Goal: Task Accomplishment & Management: Manage account settings

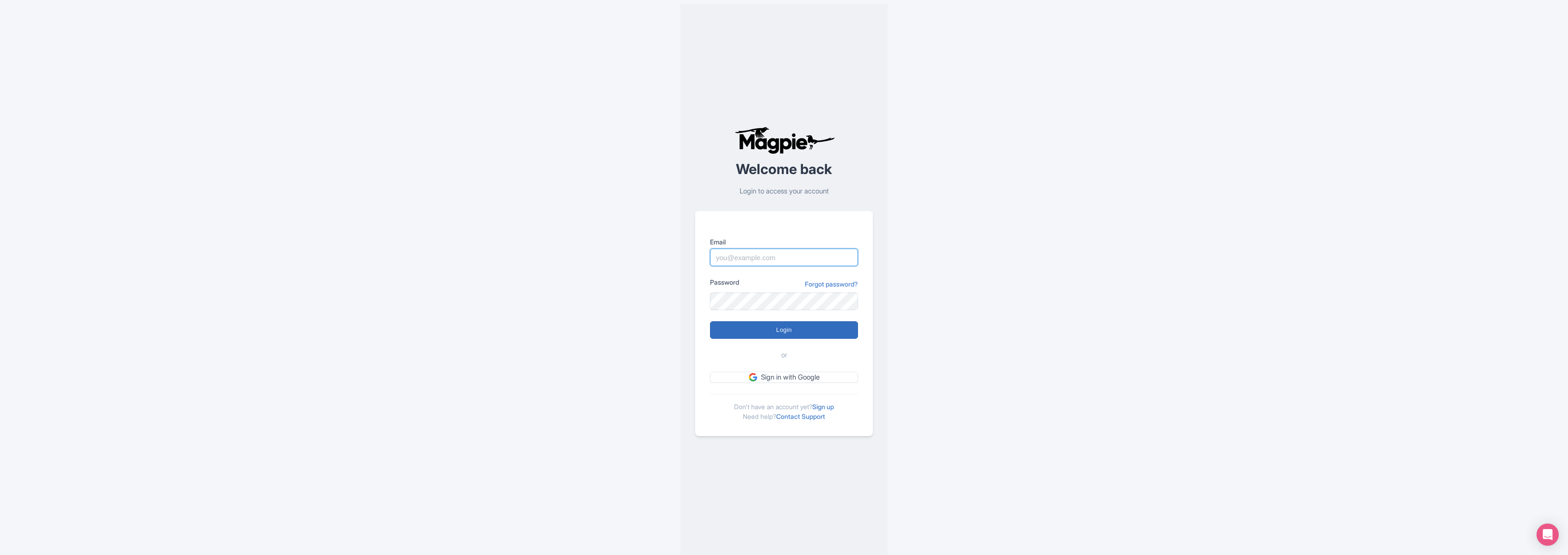
type input "marko@maxtour.co"
click at [793, 331] on input "Login" at bounding box center [784, 330] width 148 height 18
type input "Logging in..."
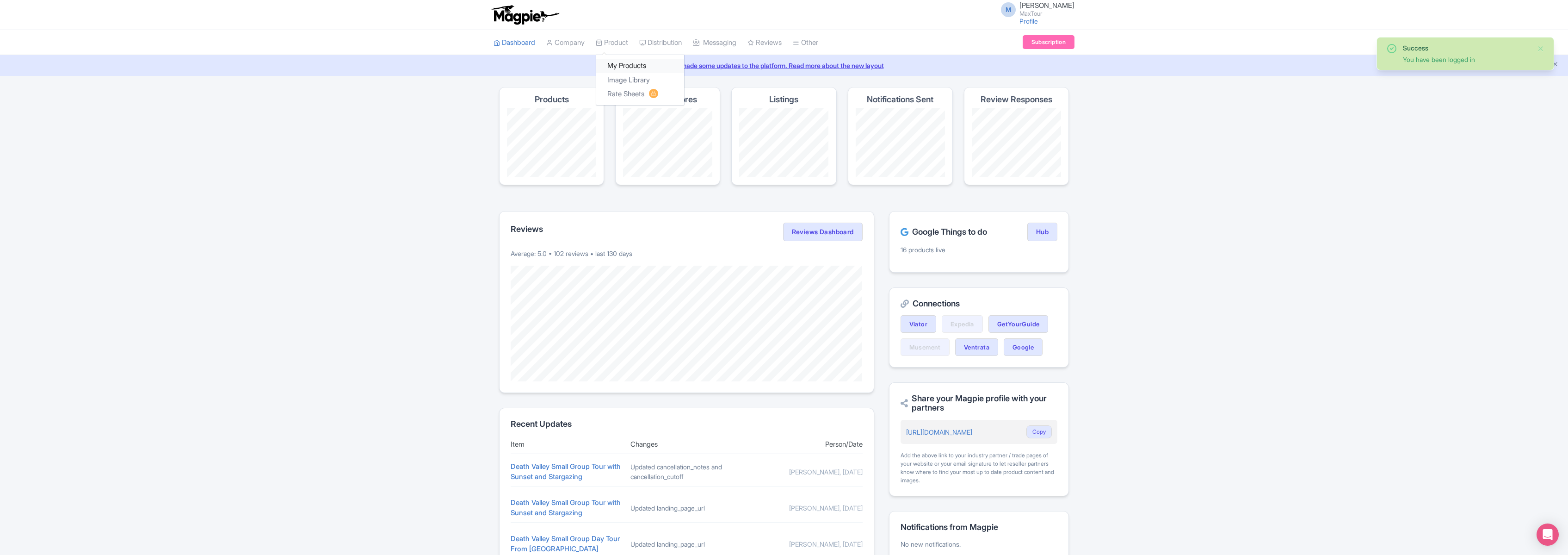
click at [621, 65] on link "My Products" at bounding box center [640, 66] width 88 height 15
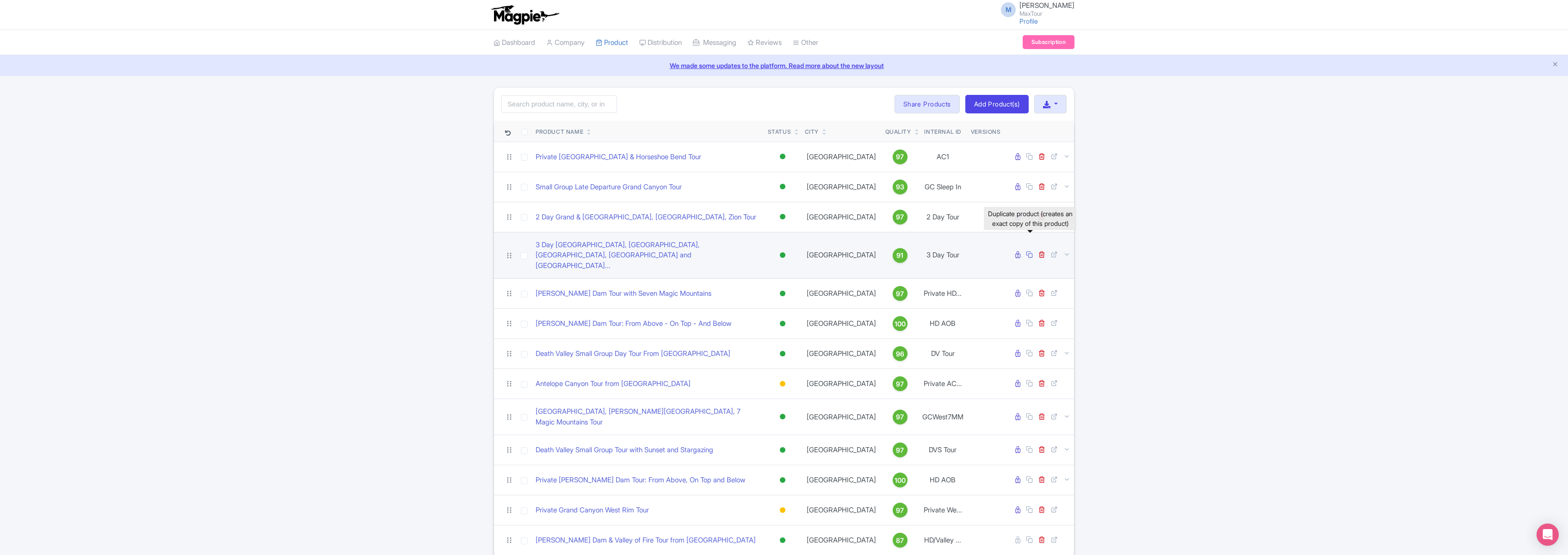
click at [1029, 251] on icon at bounding box center [1029, 254] width 7 height 7
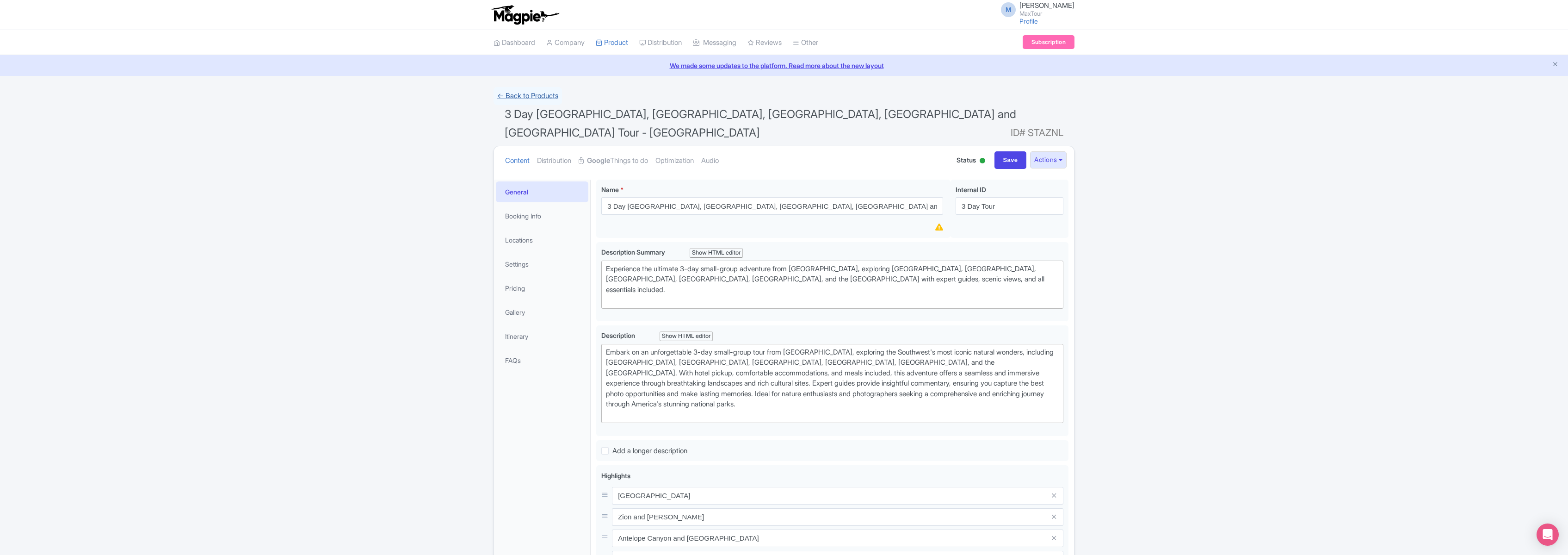
click at [520, 96] on link "← Back to Products" at bounding box center [527, 96] width 68 height 18
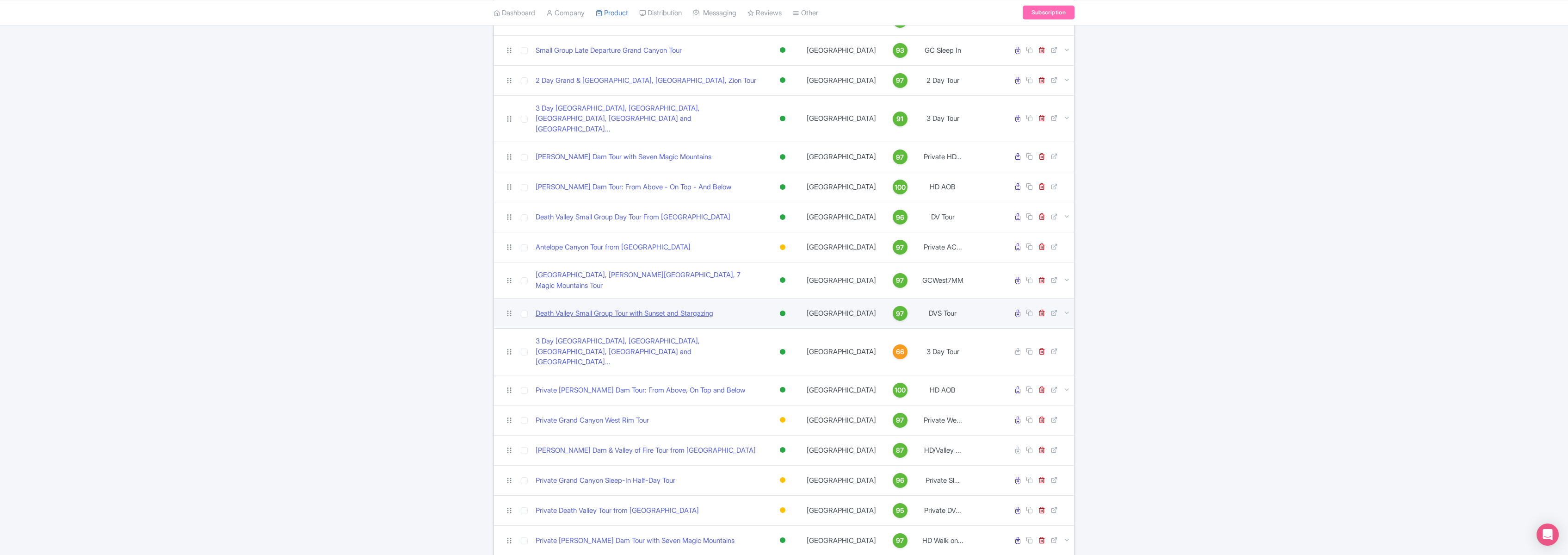
scroll to position [138, 0]
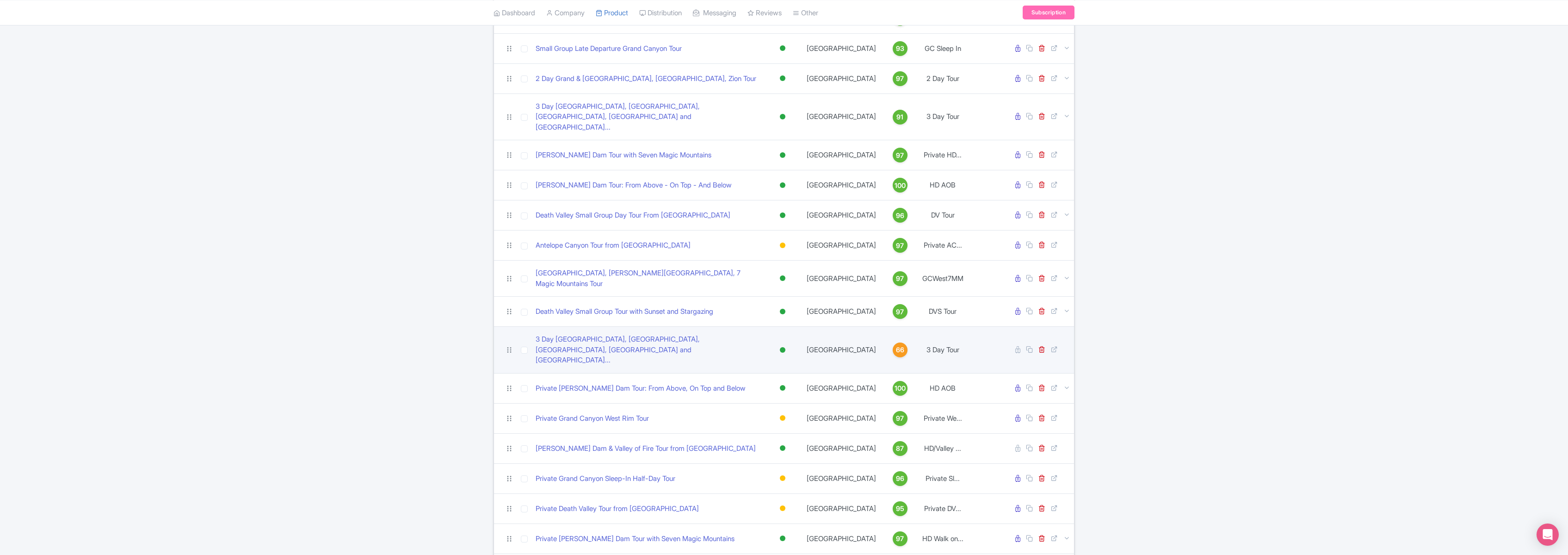
click at [782, 347] on div at bounding box center [782, 350] width 6 height 6
click at [754, 374] on div "Inactive" at bounding box center [759, 382] width 54 height 17
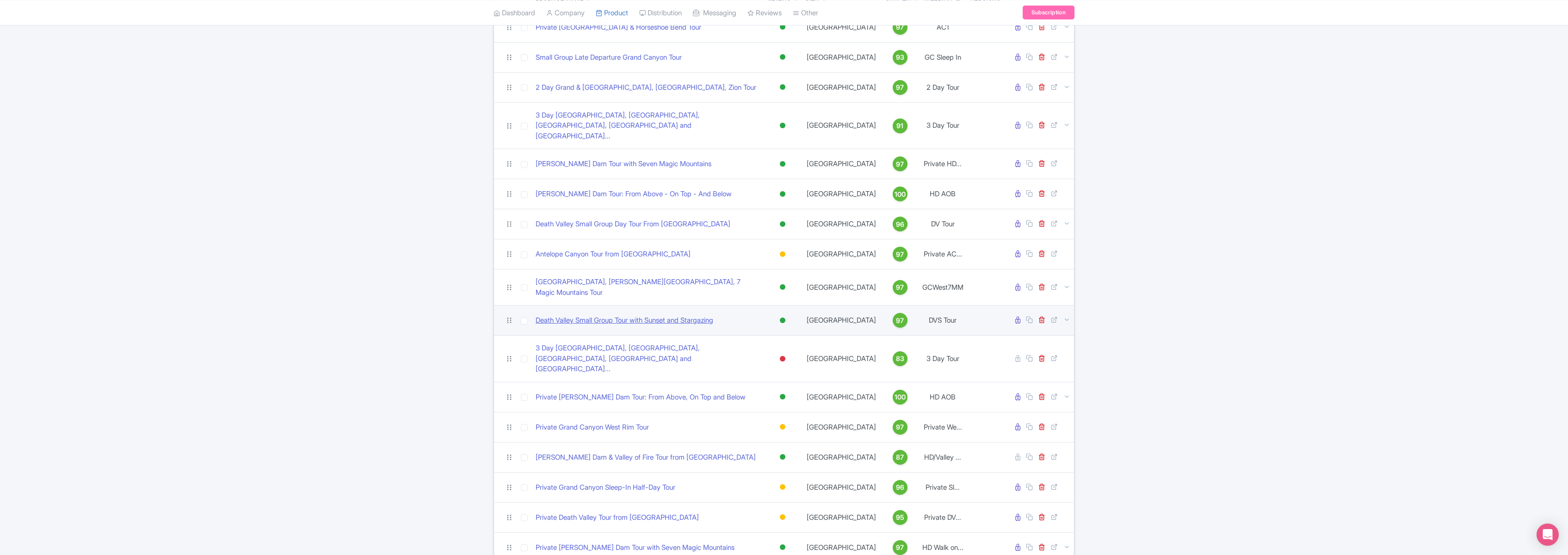
scroll to position [130, 0]
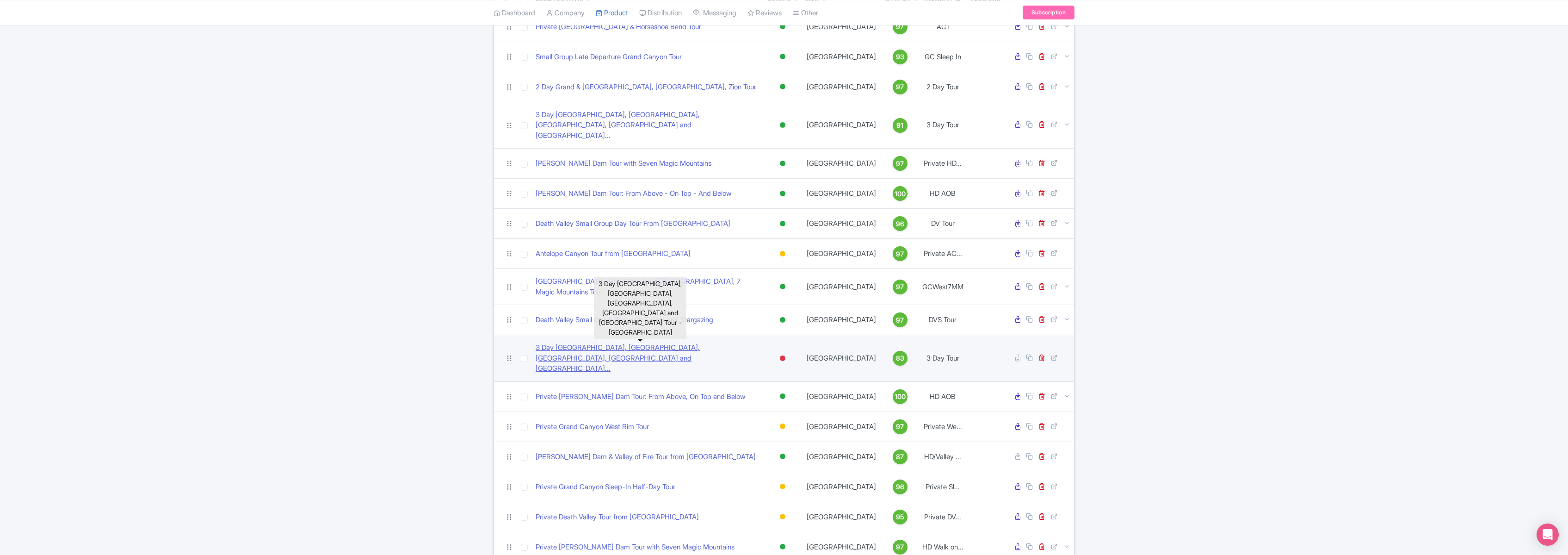
click at [629, 342] on link "3 Day Grand Canyon, Bryce, Zion, Antelope Canyon and Monu..." at bounding box center [647, 358] width 225 height 32
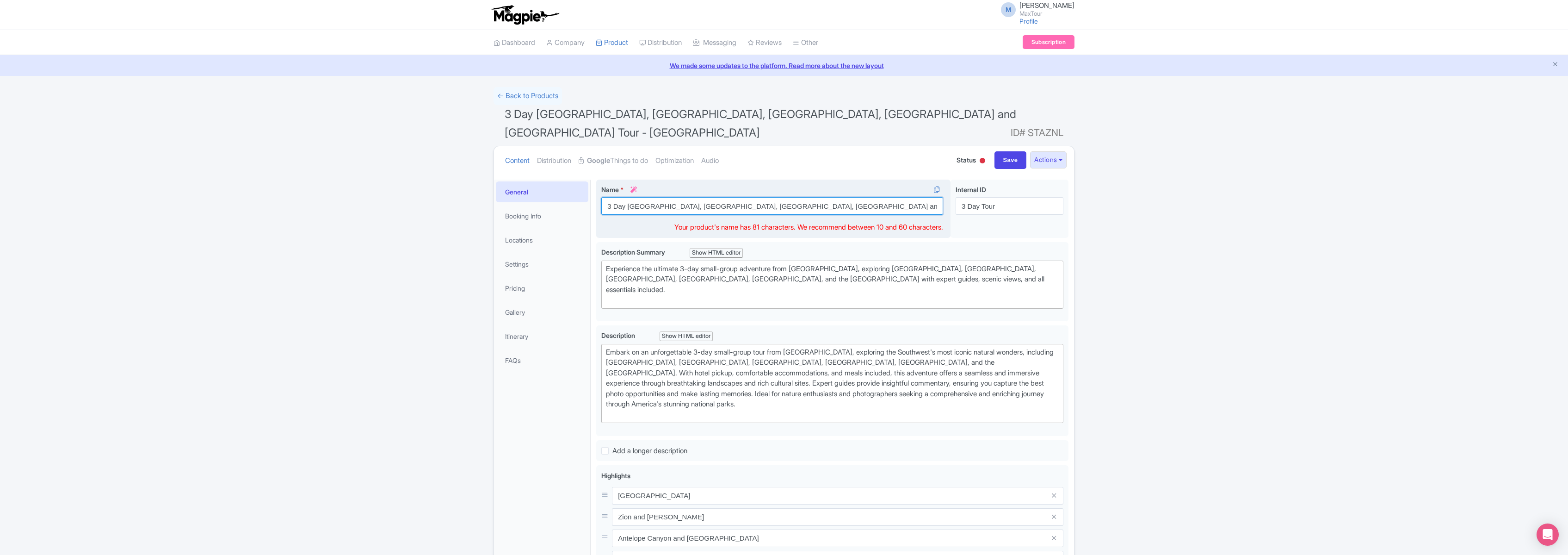
drag, startPoint x: 883, startPoint y: 187, endPoint x: 612, endPoint y: 188, distance: 271.0
click at [612, 197] on input "3 Day Grand Canyon, Bryce, Zion, Antelope Canyon and Monument Valley Tour - Clo…" at bounding box center [771, 206] width 342 height 18
click at [604, 197] on input "3 Day Grand Canyon, Bryce, Zion, Antelope Canyon and Monument Valley Tour - Clo…" at bounding box center [771, 206] width 342 height 18
drag, startPoint x: 608, startPoint y: 187, endPoint x: 848, endPoint y: 189, distance: 240.0
click at [851, 197] on input "3 Day Grand Canyon, Bryce, Zion, Antelope Canyon and Monument Valley Tour - Clo…" at bounding box center [771, 206] width 342 height 18
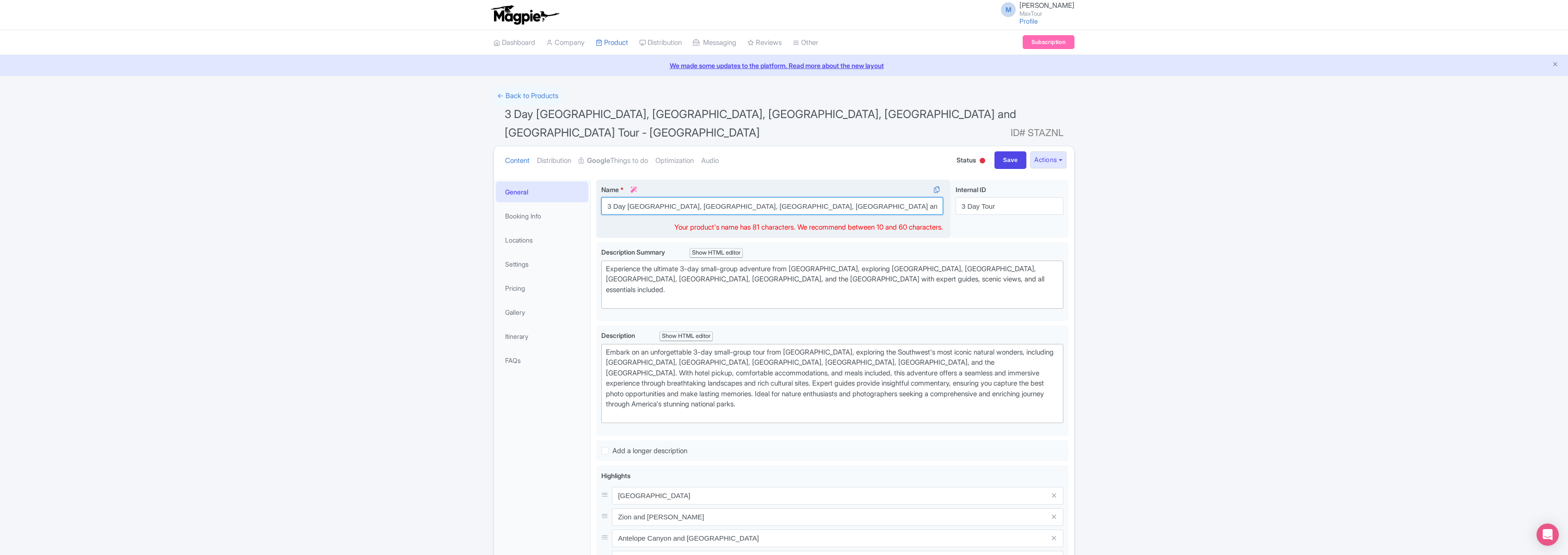
drag, startPoint x: 883, startPoint y: 187, endPoint x: 601, endPoint y: 189, distance: 282.0
click at [602, 197] on input "3 Day Grand Canyon, Bryce, Zion, Antelope Canyon and Monument Valley Tour - Clo…" at bounding box center [771, 206] width 342 height 18
paste input "[GEOGRAPHIC_DATA] 3-Day Tour from [GEOGRAPHIC_DATA]"
type input "[GEOGRAPHIC_DATA] 3-Day Tour from [GEOGRAPHIC_DATA]"
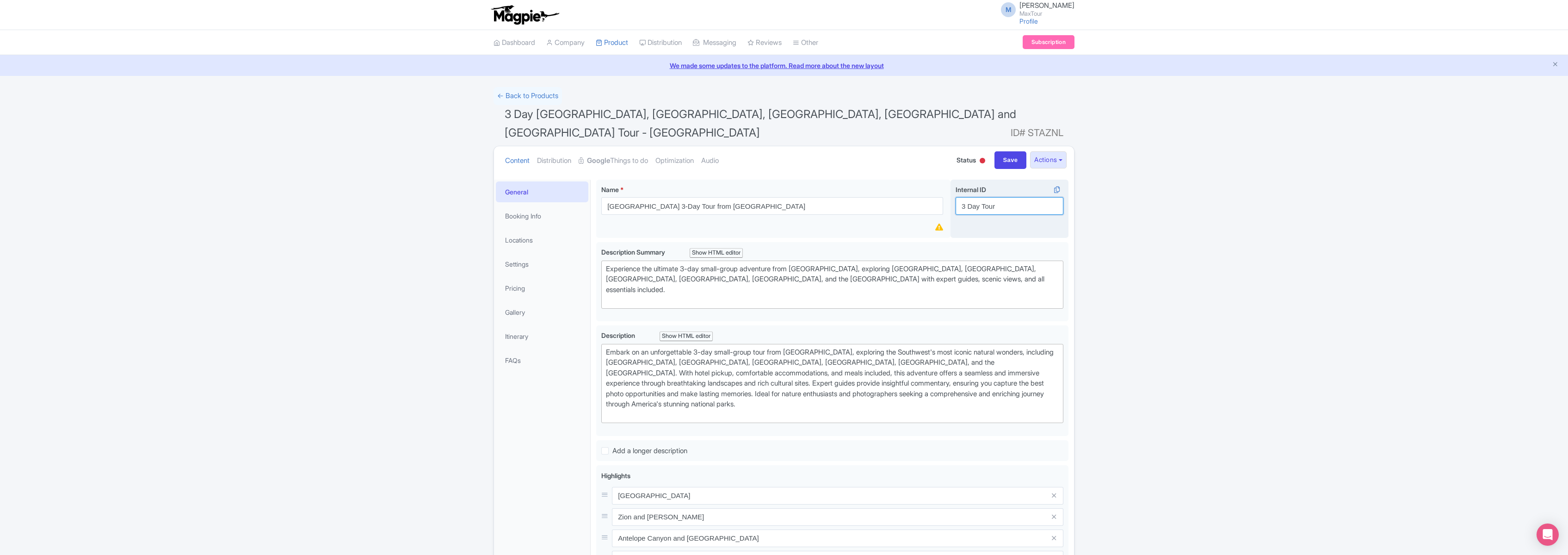
drag, startPoint x: 1000, startPoint y: 187, endPoint x: 951, endPoint y: 187, distance: 49.0
click at [951, 187] on div "Internal ID i 3 Day Tour" at bounding box center [1009, 209] width 118 height 58
type input "MV Option"
click at [1006, 151] on input "Save" at bounding box center [1011, 160] width 32 height 18
type input "Saving..."
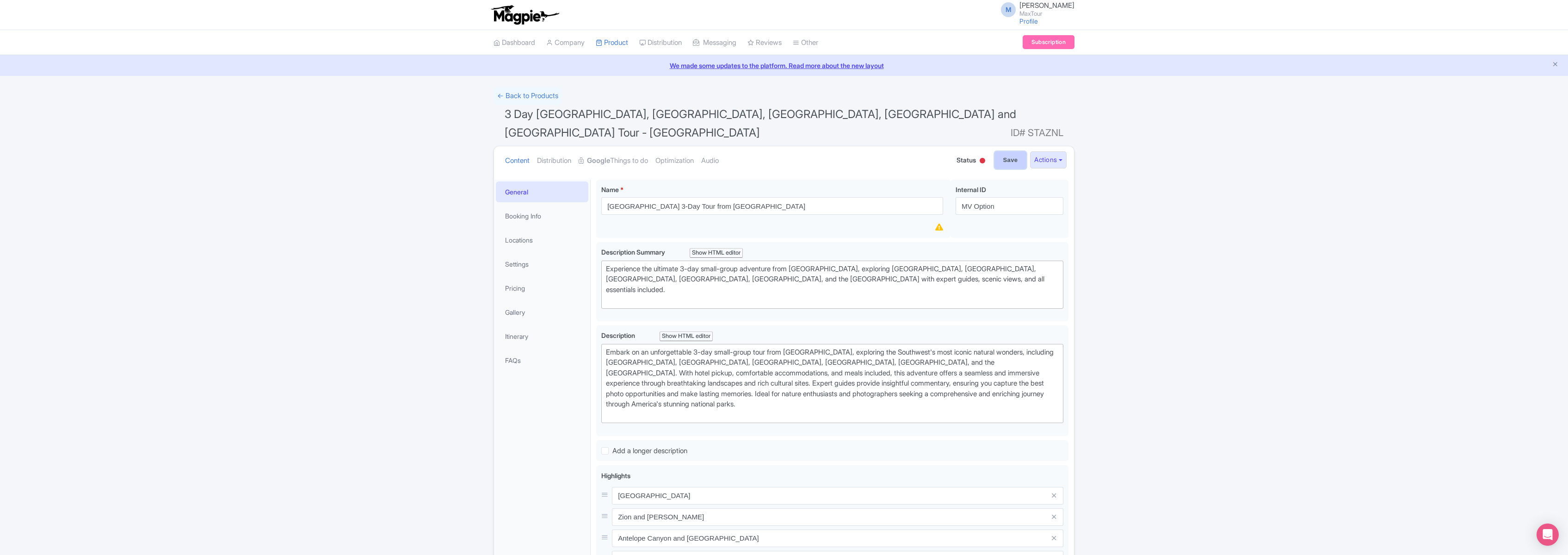
type input "Saving..."
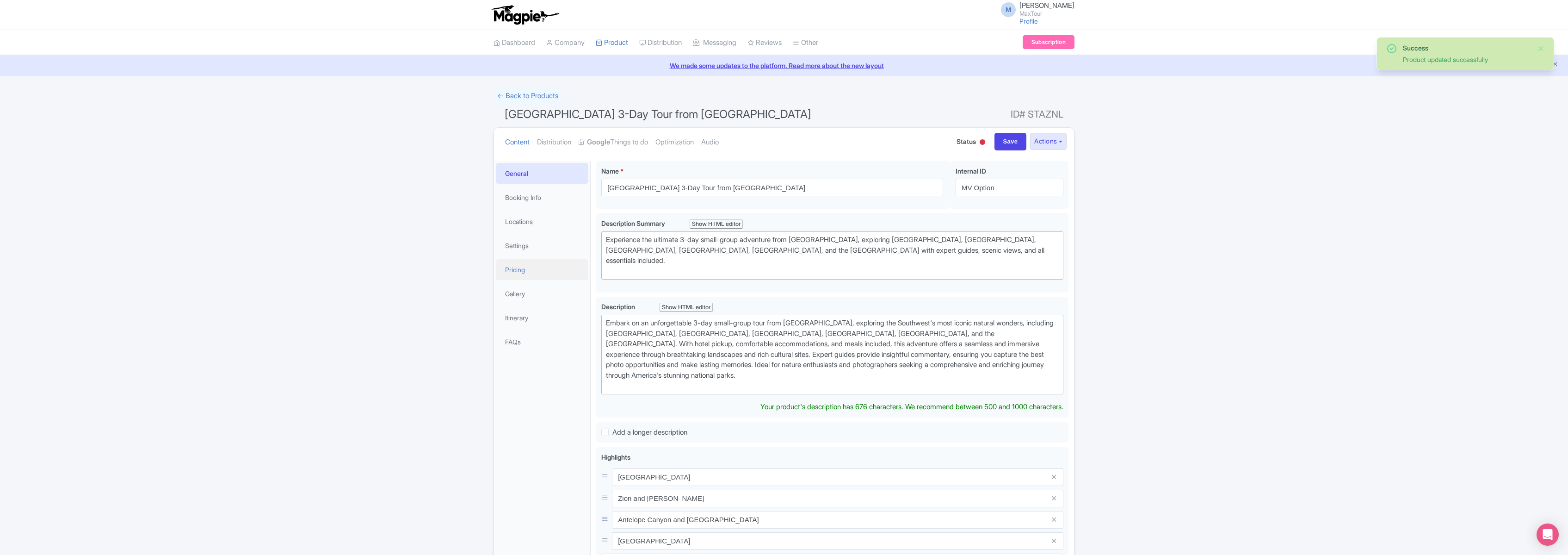
click at [511, 269] on link "Pricing" at bounding box center [542, 269] width 92 height 21
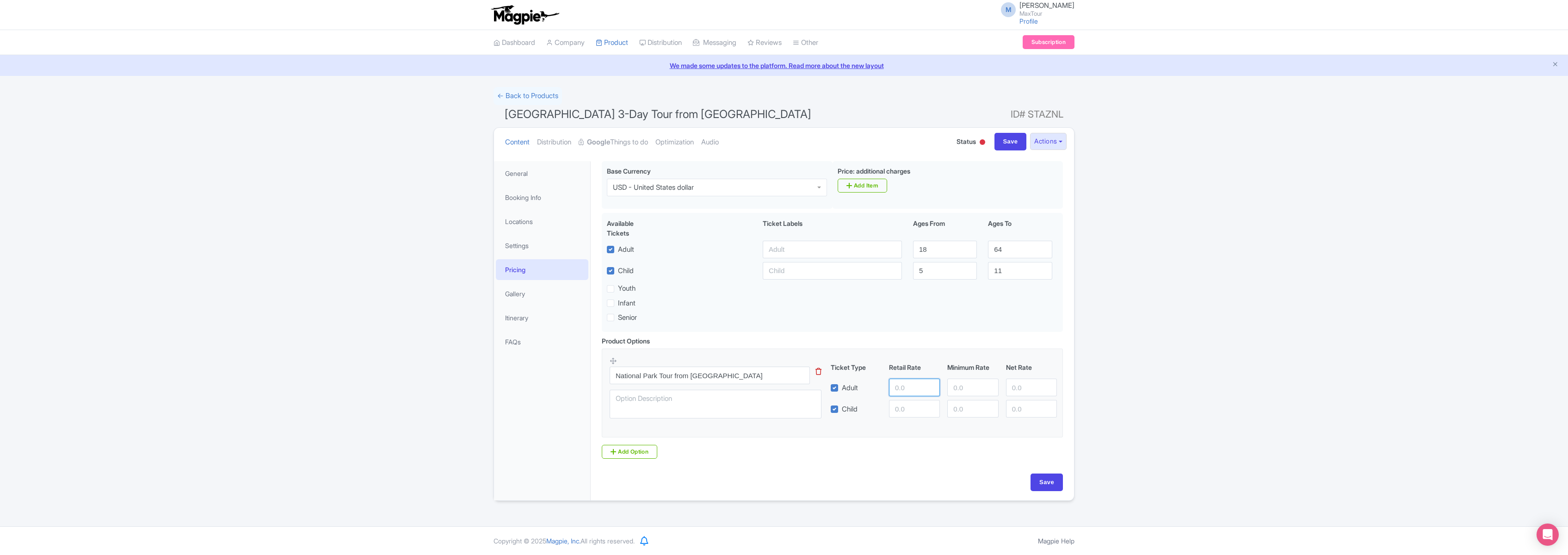
click at [909, 389] on input "number" at bounding box center [914, 387] width 51 height 18
type input "499.00"
click at [907, 412] on input "number" at bounding box center [914, 409] width 51 height 18
type input "499.00"
click at [1046, 484] on input "Save" at bounding box center [1046, 482] width 32 height 18
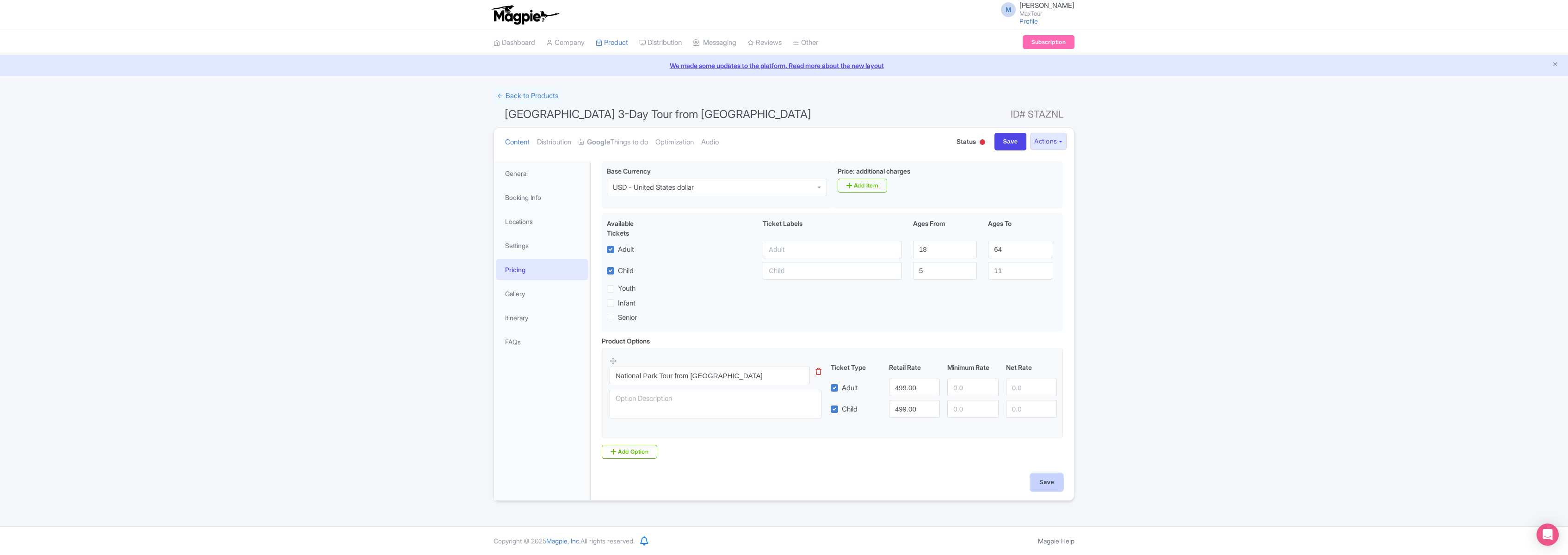
type input "Saving..."
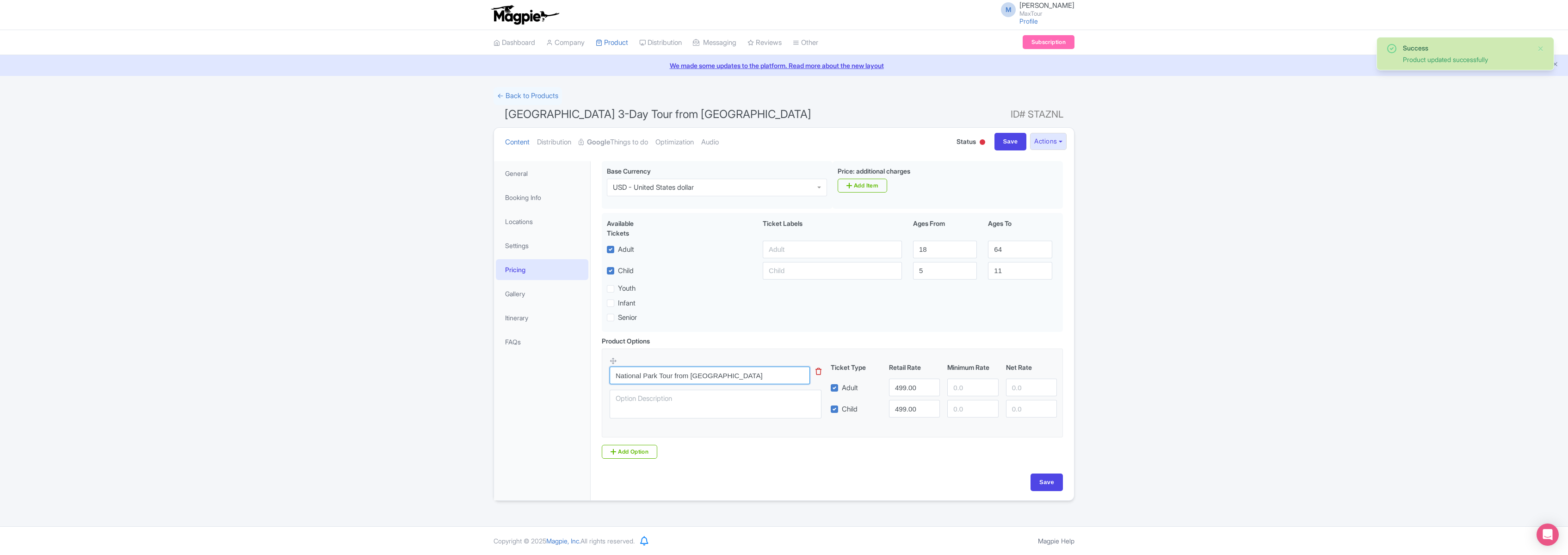
drag, startPoint x: 729, startPoint y: 376, endPoint x: 604, endPoint y: 373, distance: 125.0
click at [604, 373] on fieldset "National Park Tour from Las Vegas This tip has not data. Code: tip_option_name …" at bounding box center [832, 393] width 462 height 89
type input "[GEOGRAPHIC_DATA] and [GEOGRAPHIC_DATA] 3 day tour from [GEOGRAPHIC_DATA]"
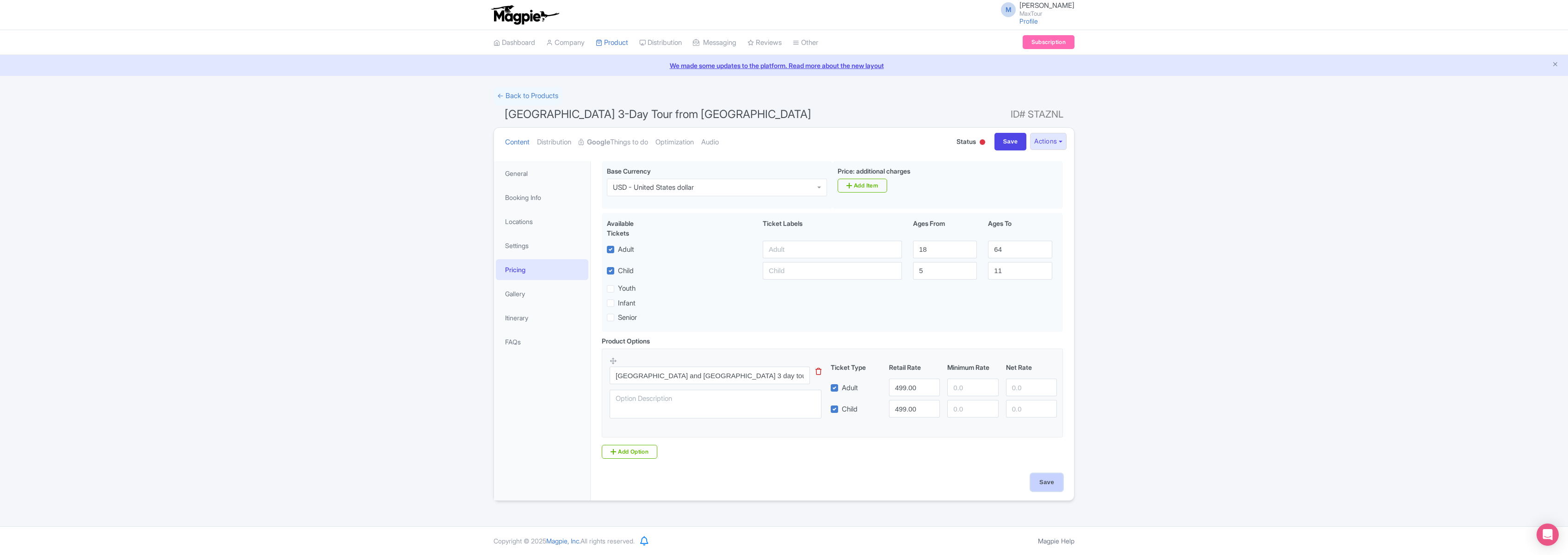
click at [1045, 480] on input "Save" at bounding box center [1046, 482] width 32 height 18
type input "Saving..."
click at [516, 291] on link "Gallery" at bounding box center [542, 294] width 92 height 21
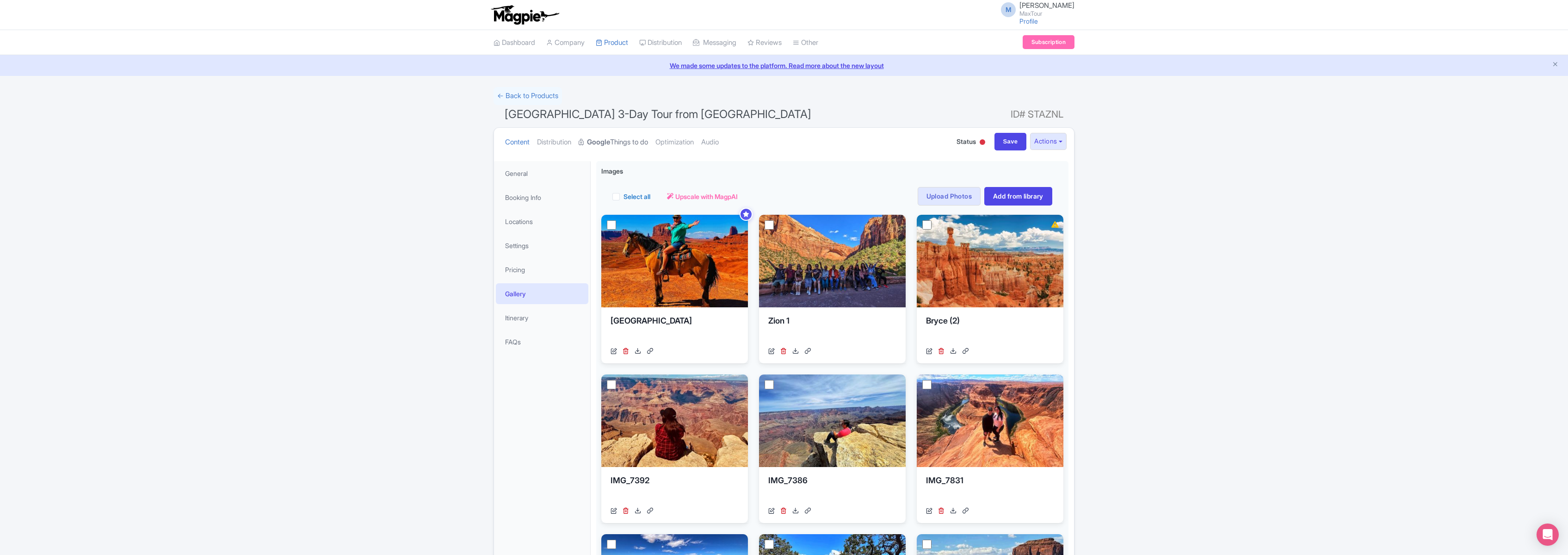
click at [621, 140] on link "Google Things to do" at bounding box center [613, 142] width 70 height 29
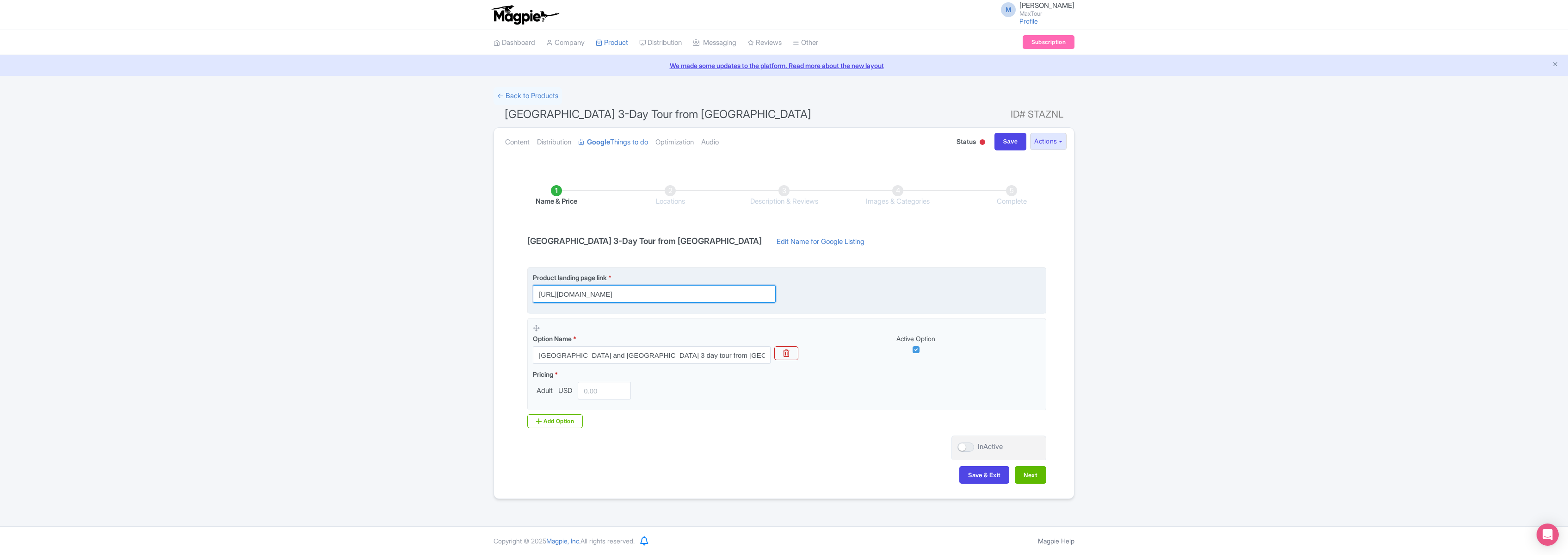
scroll to position [0, 217]
drag, startPoint x: 579, startPoint y: 295, endPoint x: 832, endPoint y: 301, distance: 253.1
click at [832, 301] on div "Product landing page link * https://www.maxtour.co/tours/bryce-zion-antelope-ca…" at bounding box center [787, 287] width 508 height 30
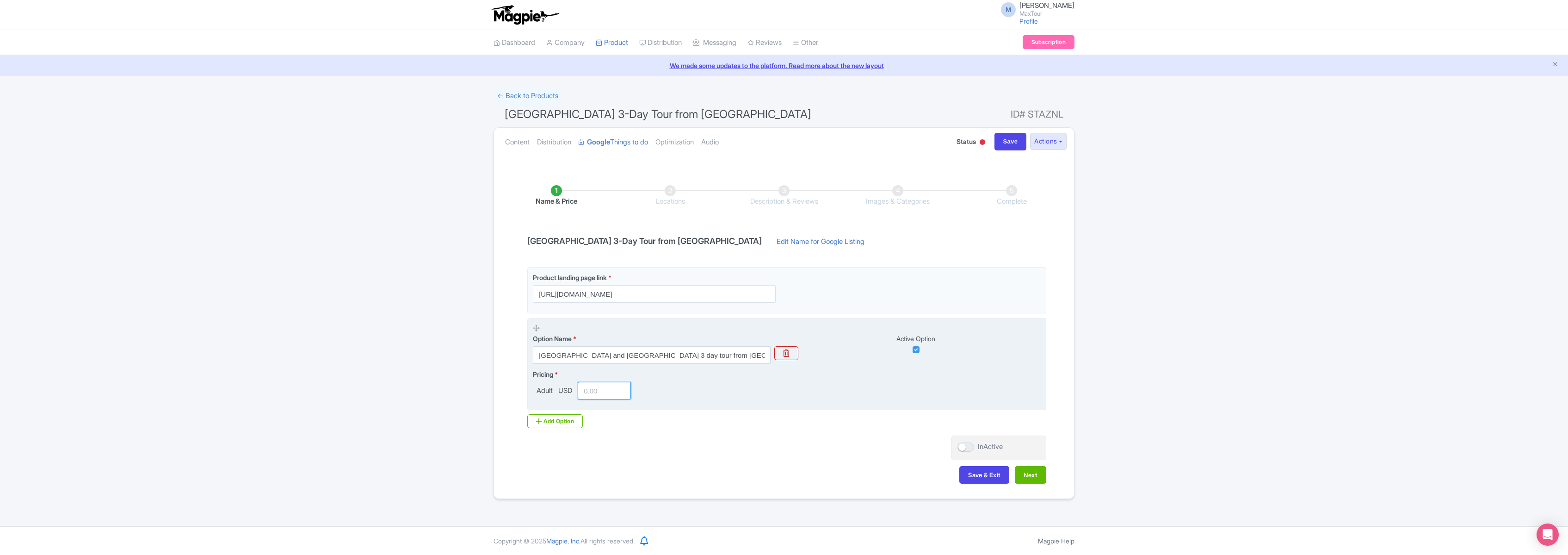
scroll to position [0, 0]
click at [594, 389] on input "number" at bounding box center [604, 390] width 54 height 18
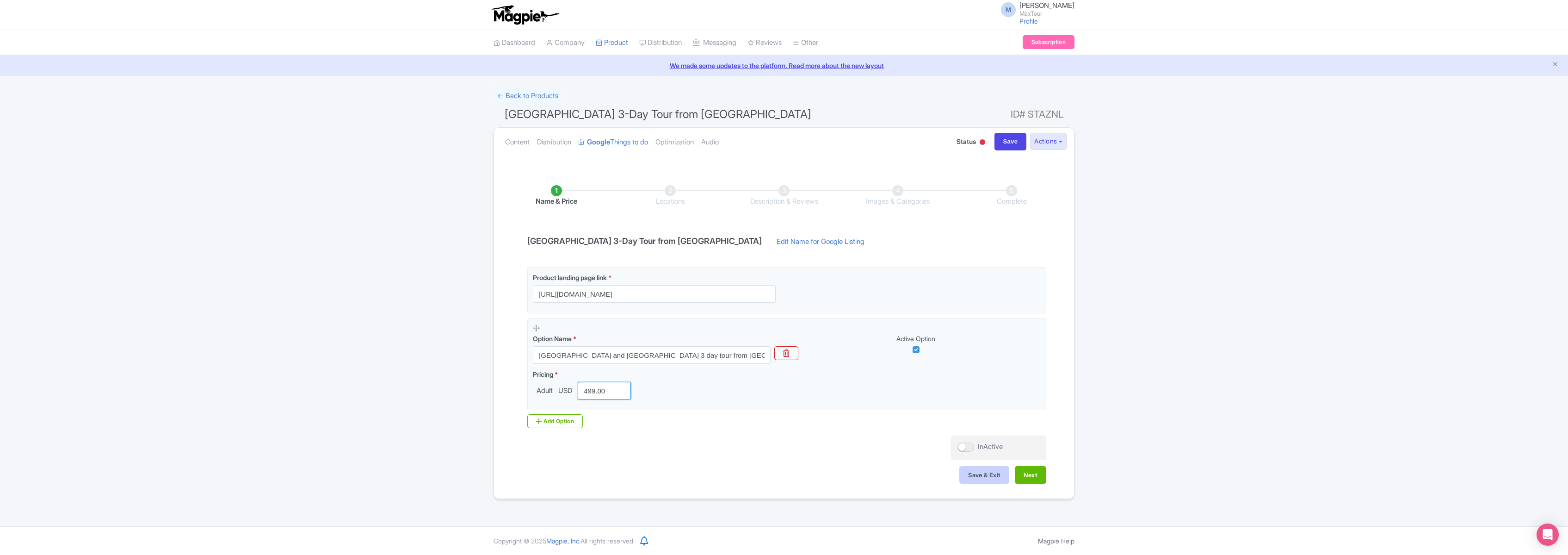
type input "499.00"
click at [985, 475] on button "Save & Exit" at bounding box center [985, 475] width 50 height 18
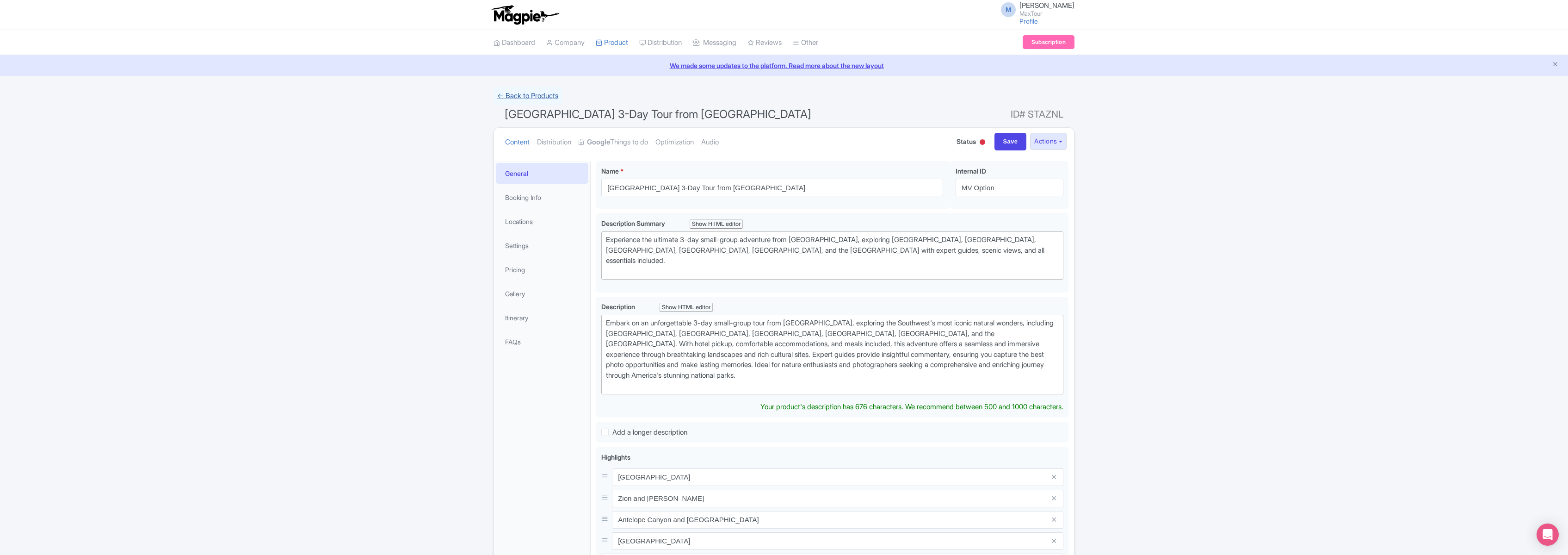
click at [525, 97] on link "← Back to Products" at bounding box center [527, 96] width 68 height 18
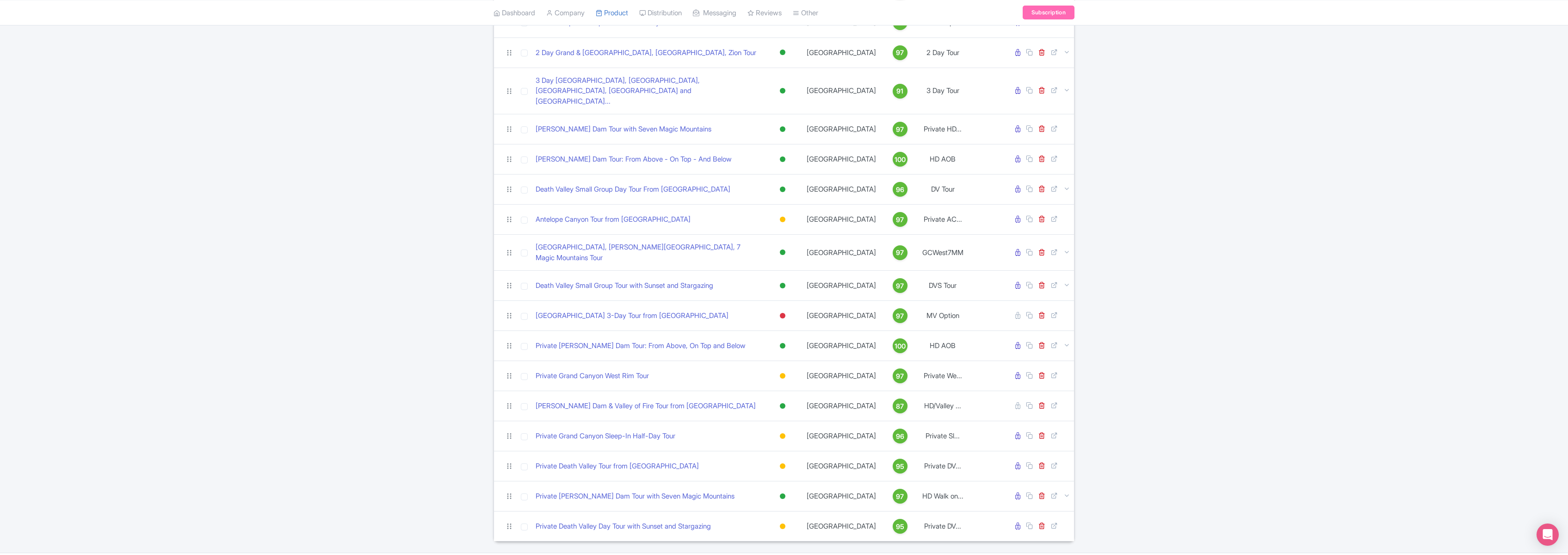
scroll to position [169, 0]
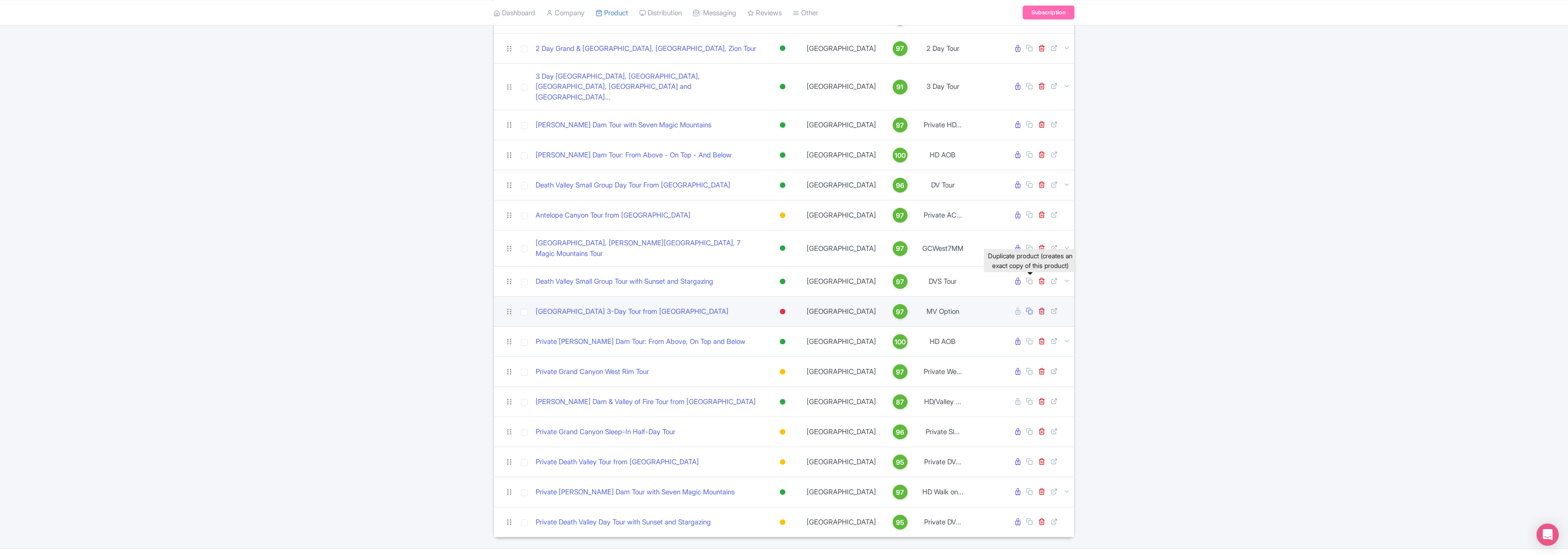
click at [1029, 308] on icon at bounding box center [1029, 311] width 7 height 7
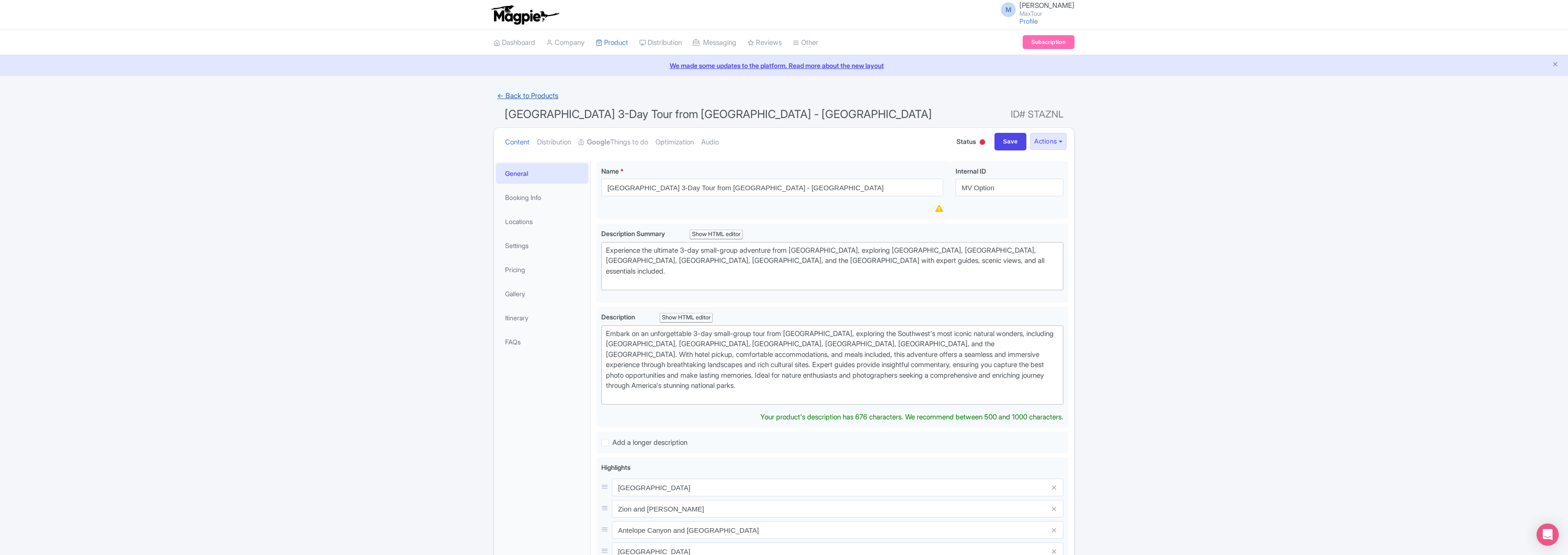
click at [526, 97] on link "← Back to Products" at bounding box center [527, 96] width 68 height 18
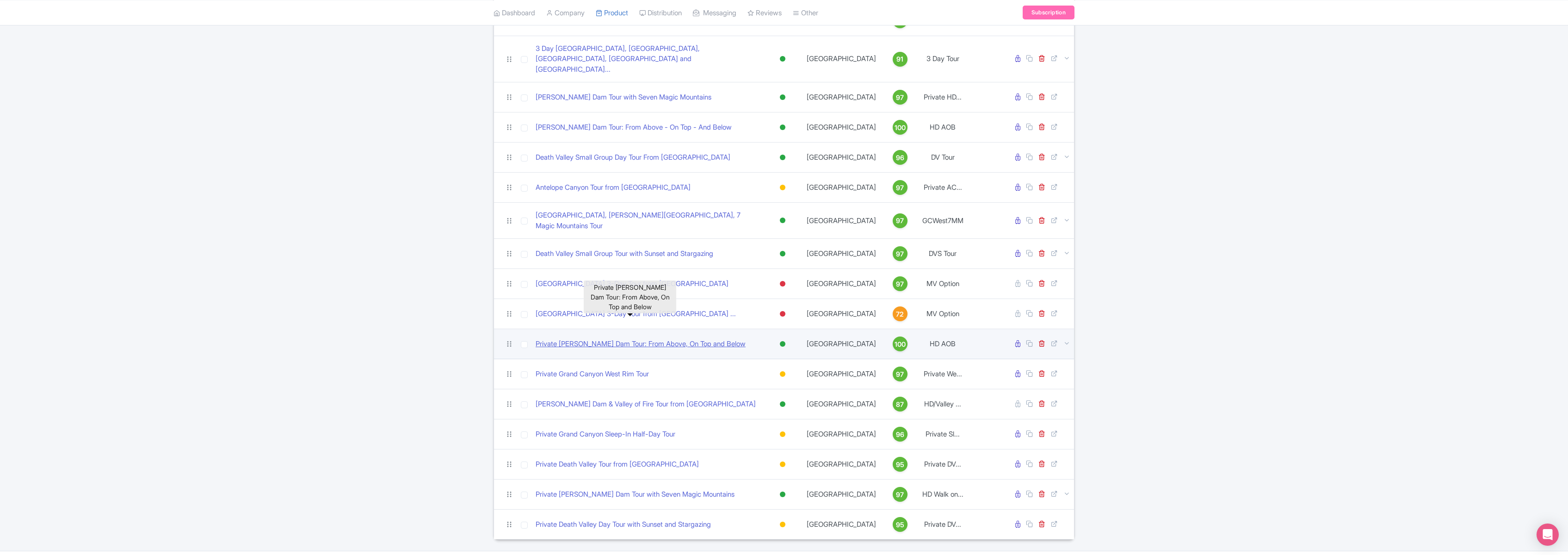
scroll to position [199, 0]
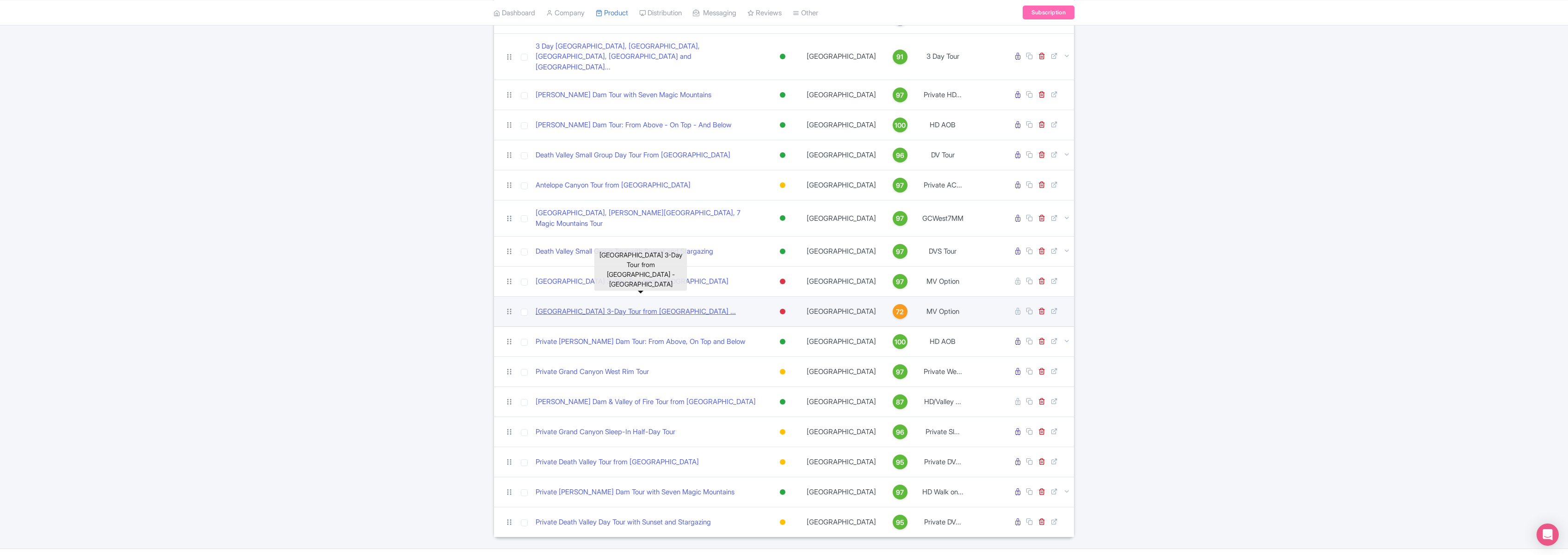
click at [619, 306] on link "Monument Valley & Grand Canyon 3-Day Tour from Las Vegas ..." at bounding box center [635, 311] width 200 height 11
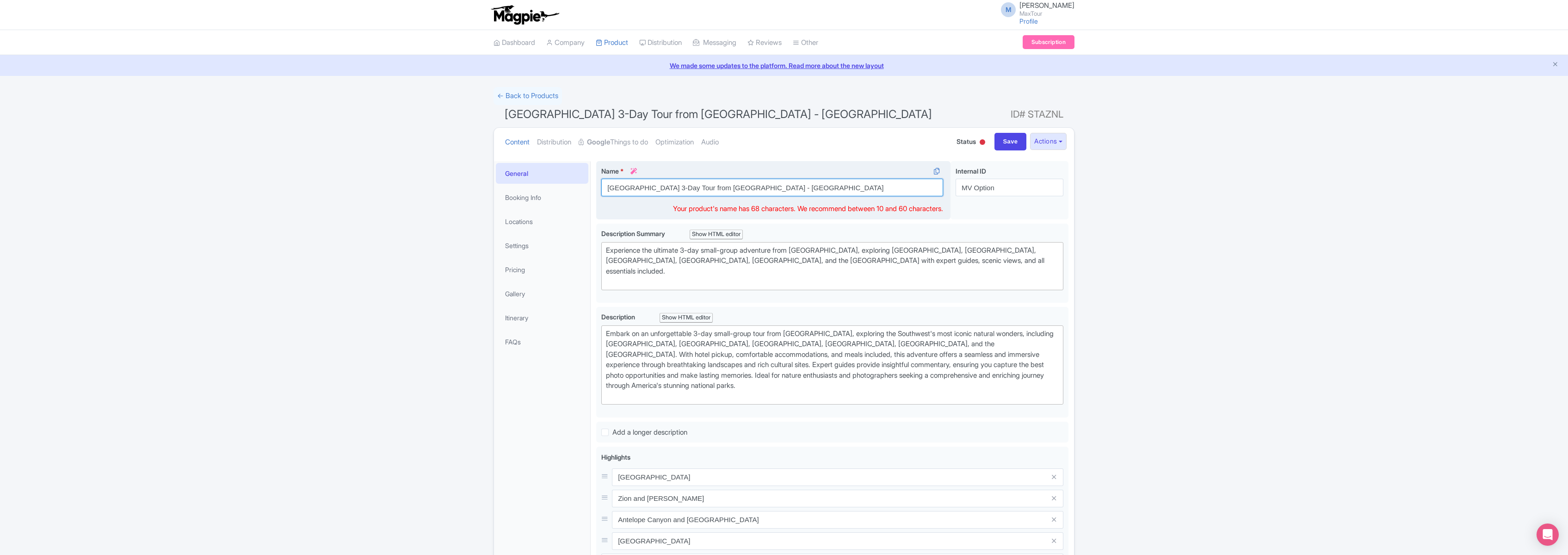
drag, startPoint x: 837, startPoint y: 189, endPoint x: 601, endPoint y: 180, distance: 236.2
click at [601, 180] on input "Monument Valley & Grand Canyon 3-Day Tour from Las Vegas - Clone" at bounding box center [771, 187] width 342 height 18
paste input "3-Day [GEOGRAPHIC_DATA] and National Parks Tour from [GEOGRAPHIC_DATA]"
type input "3-Day [GEOGRAPHIC_DATA] and National Parks Tour from [GEOGRAPHIC_DATA]"
drag, startPoint x: 971, startPoint y: 187, endPoint x: 930, endPoint y: 186, distance: 41.0
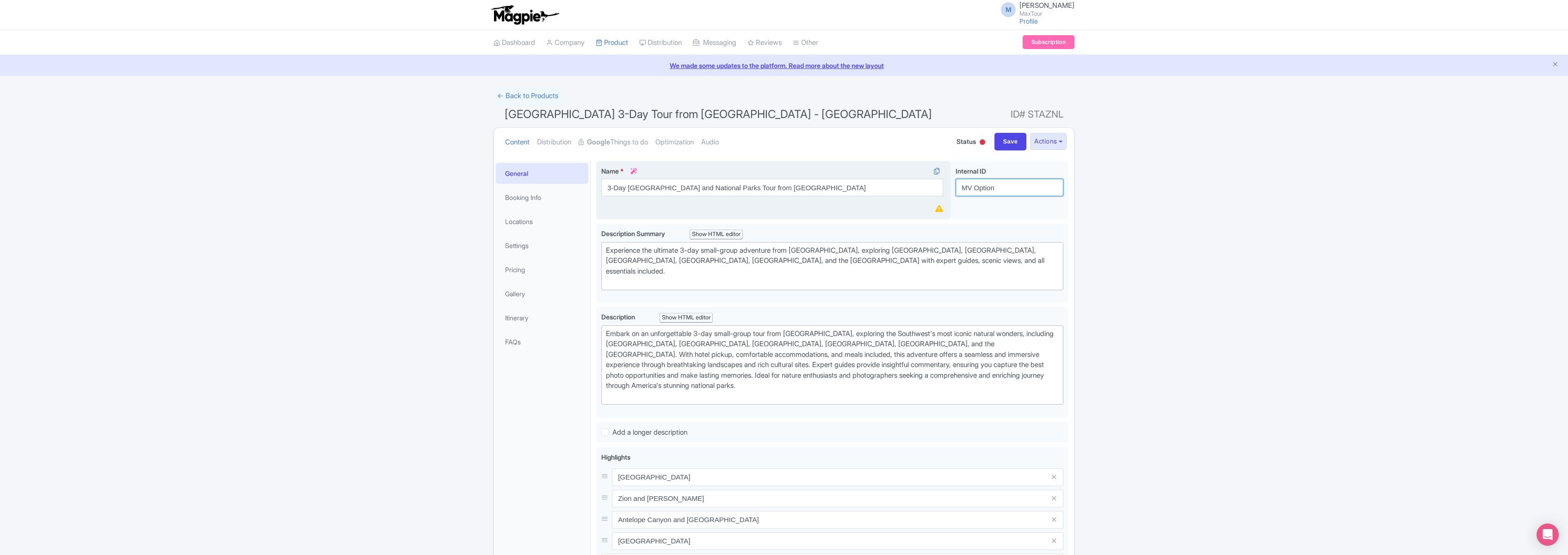
click at [930, 186] on div "Monument Valley & Grand Canyon 3-Day Tour from Las Vegas - Clone Name * i 3-Day…" at bounding box center [832, 191] width 472 height 62
type input "Bryce Option"
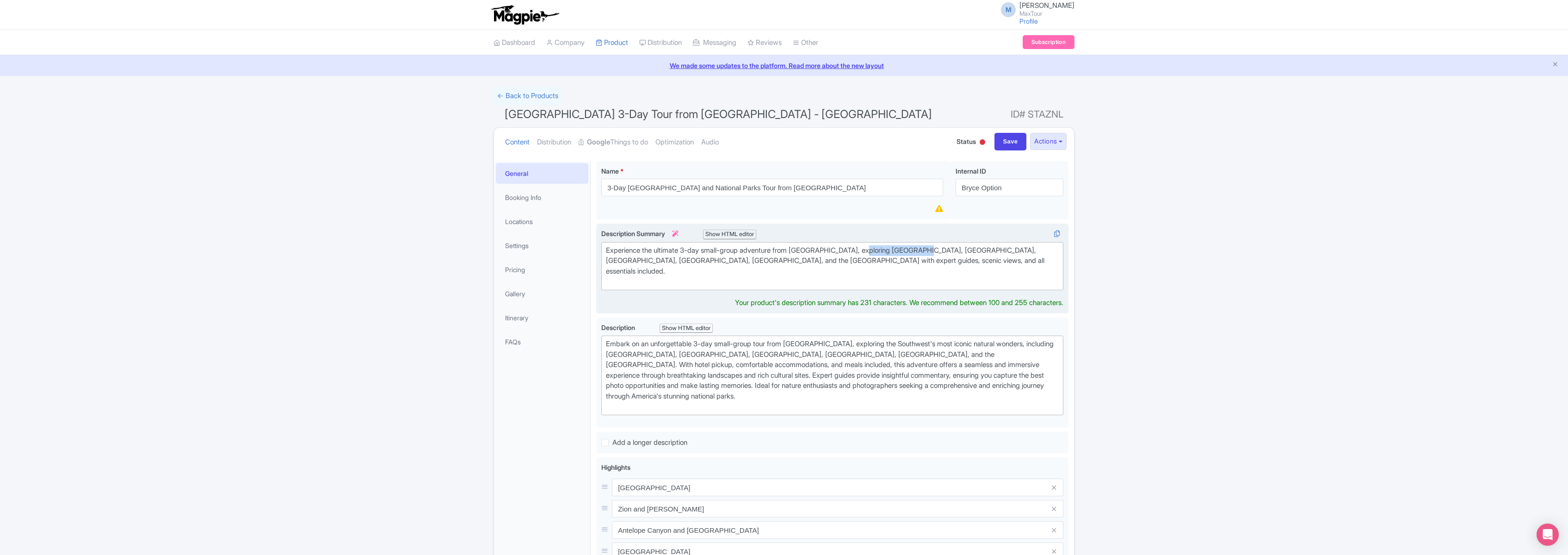
drag, startPoint x: 928, startPoint y: 251, endPoint x: 897, endPoint y: 261, distance: 32.6
click at [870, 250] on div "Experience the ultimate 3-day small-group adventure from Las Vegas, exploring Z…" at bounding box center [832, 265] width 453 height 41
type trix-editor "<div>Experience the ultimate 3-day small-group adventure from Las Vegas, explor…"
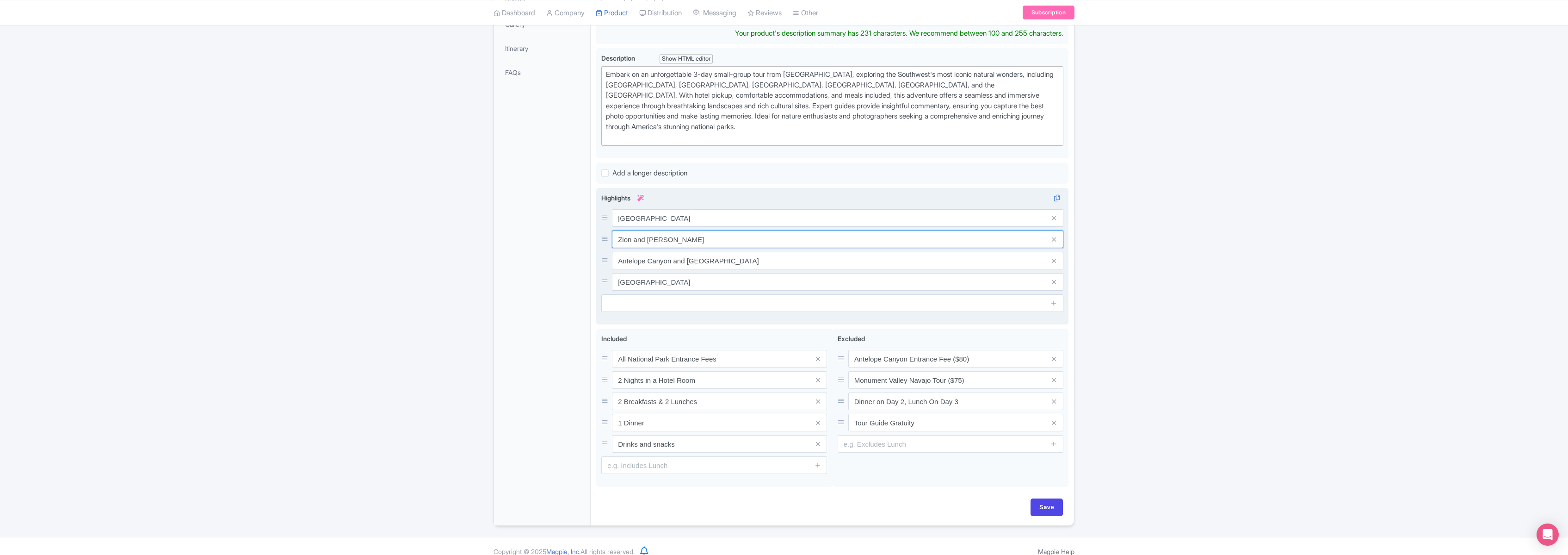
scroll to position [259, 0]
click at [670, 230] on input "Zion and Bryce" at bounding box center [837, 239] width 452 height 18
type input "Zion"
click at [698, 295] on input "text" at bounding box center [832, 303] width 462 height 18
type input "[GEOGRAPHIC_DATA]"
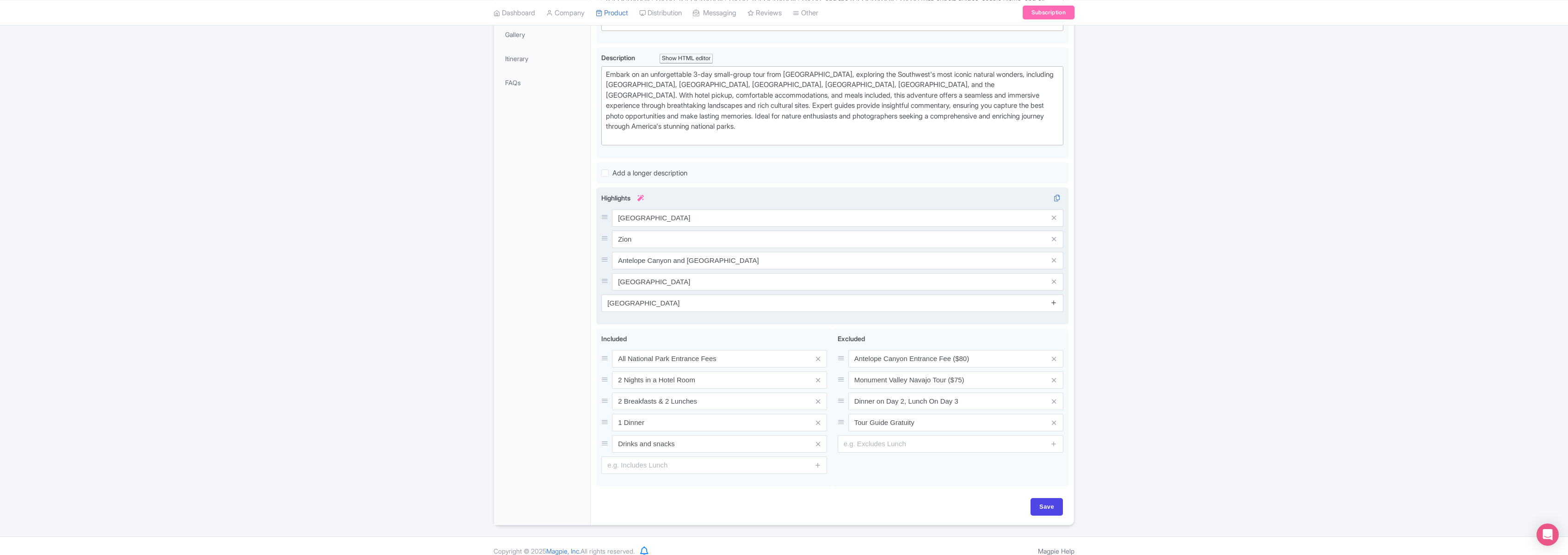
click at [1055, 299] on icon at bounding box center [1054, 302] width 7 height 7
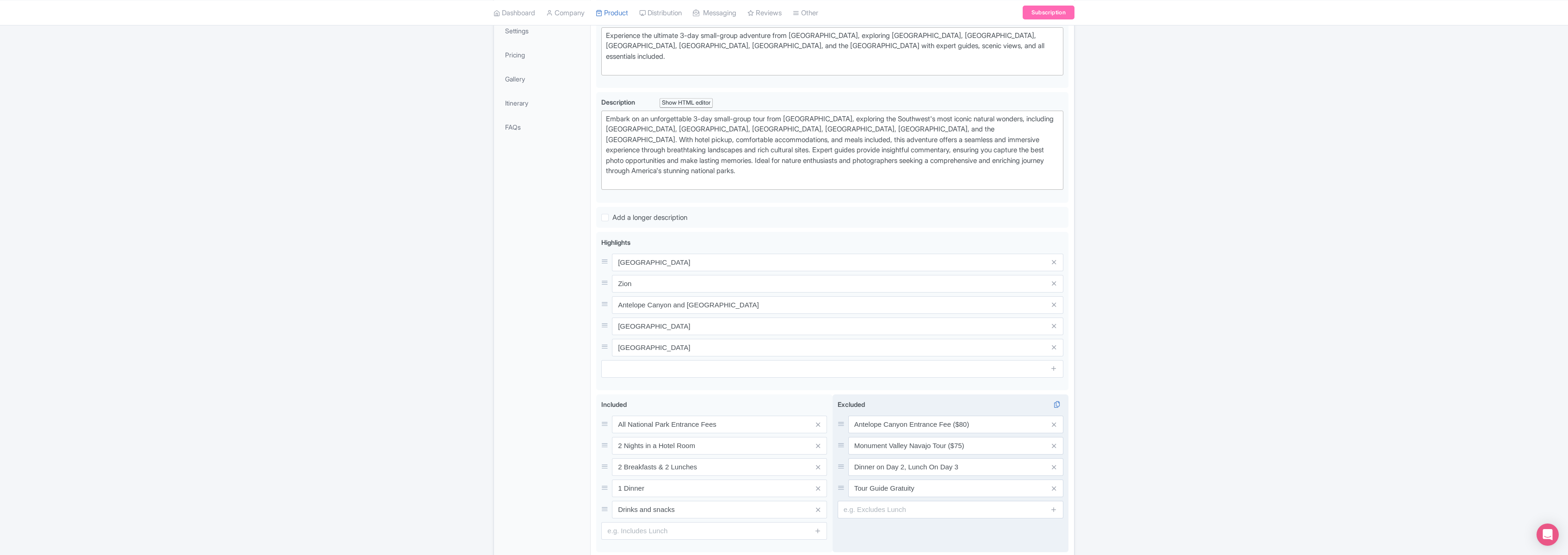
scroll to position [226, 0]
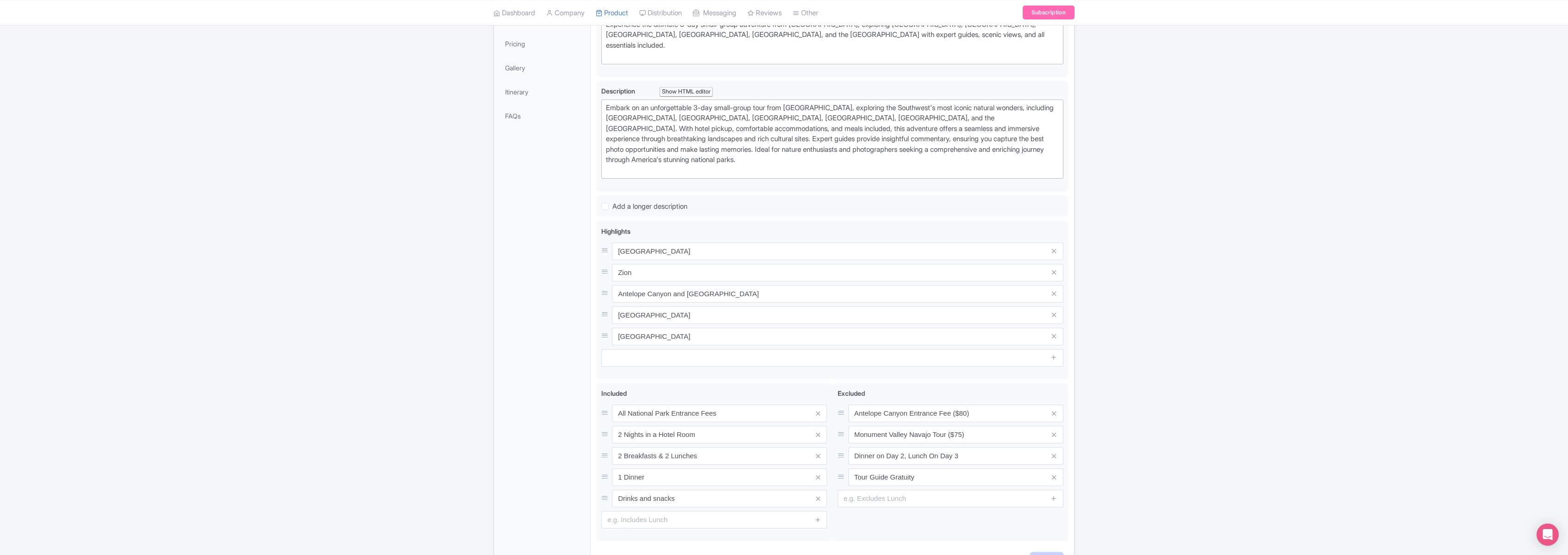
click at [1046, 553] on input "Save" at bounding box center [1046, 561] width 32 height 18
type input "Saving..."
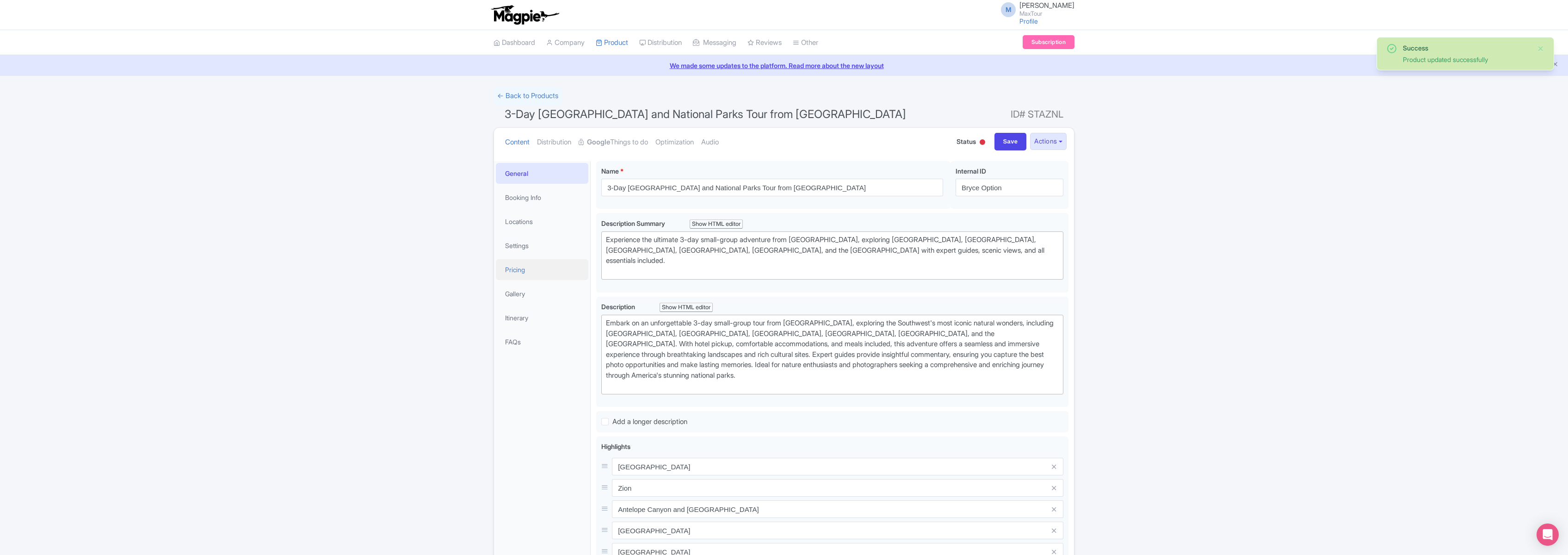
click at [512, 269] on link "Pricing" at bounding box center [542, 269] width 92 height 21
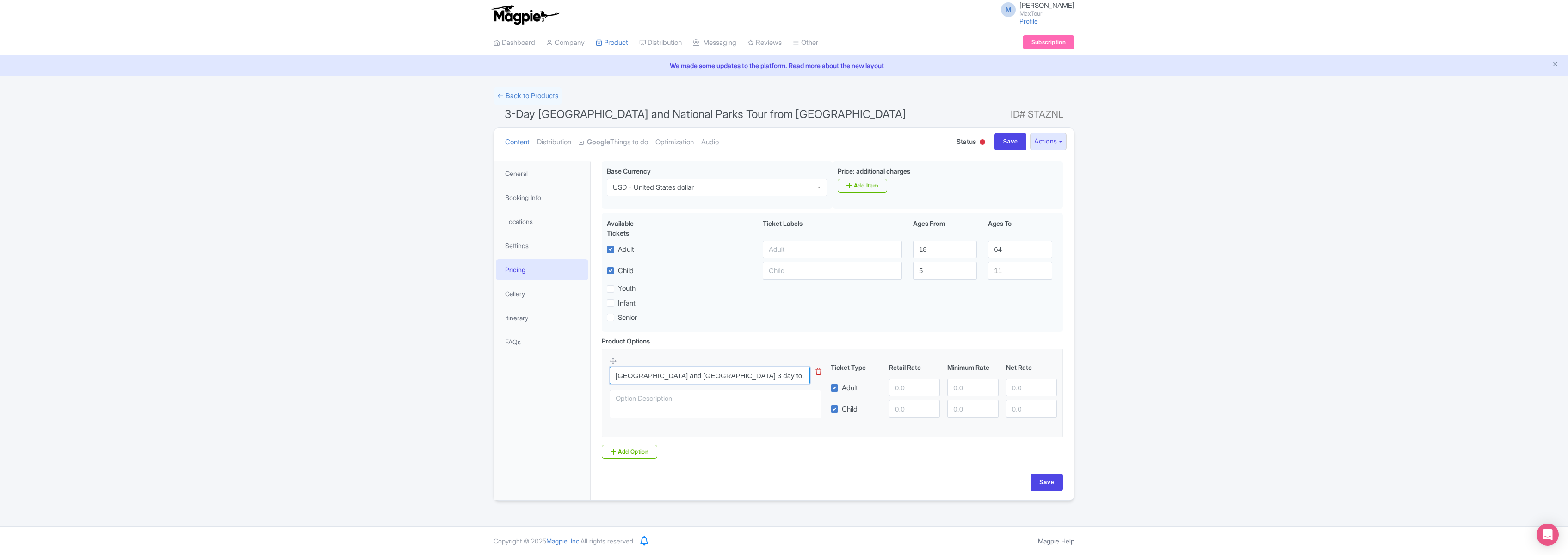
scroll to position [0, 8]
drag, startPoint x: 616, startPoint y: 376, endPoint x: 871, endPoint y: 378, distance: 255.0
click at [871, 378] on div "Monument Valley and Grand Canyon 3 day tour from Las Vegas This tip has not dat…" at bounding box center [832, 390] width 445 height 68
paste input "3-Day [GEOGRAPHIC_DATA] and National Parks Tour from [GEOGRAPHIC_DATA]"
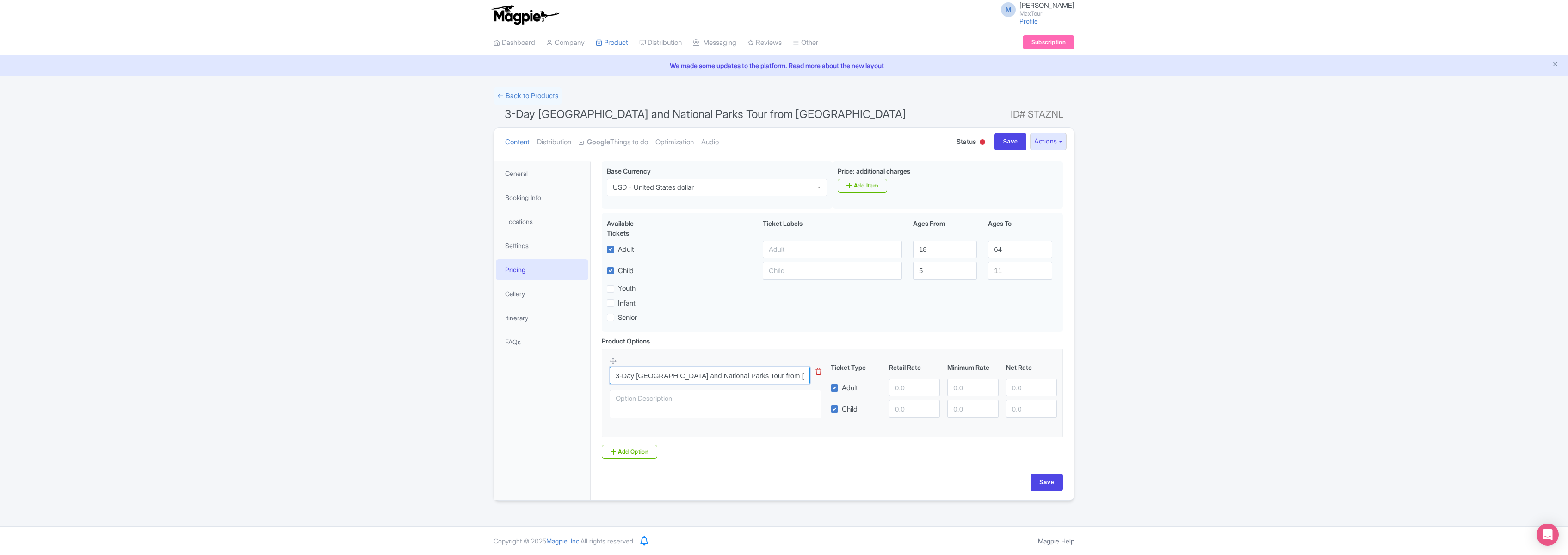
scroll to position [0, 2]
type input "3-Day [GEOGRAPHIC_DATA] and National Parks Tour from [GEOGRAPHIC_DATA]"
click at [901, 389] on input "number" at bounding box center [914, 387] width 51 height 18
type input "499.00"
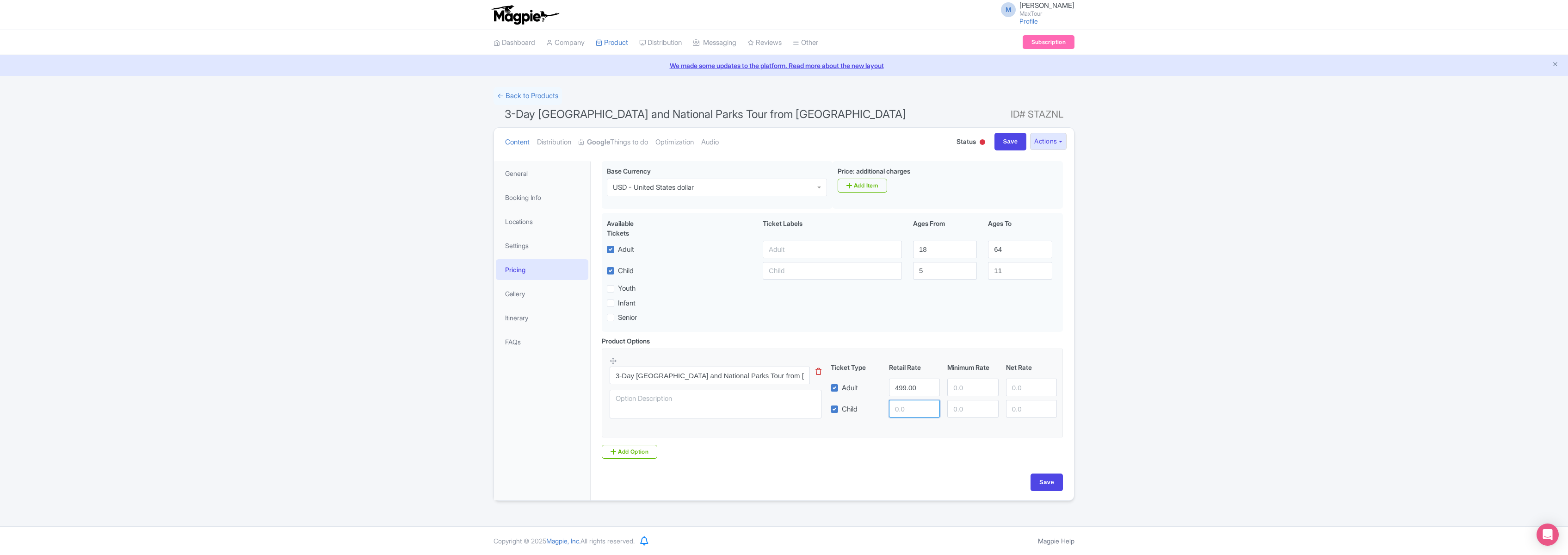
click at [902, 409] on input "number" at bounding box center [914, 409] width 51 height 18
type input "499.00"
click at [1051, 484] on input "Save" at bounding box center [1046, 482] width 32 height 18
type input "Saving..."
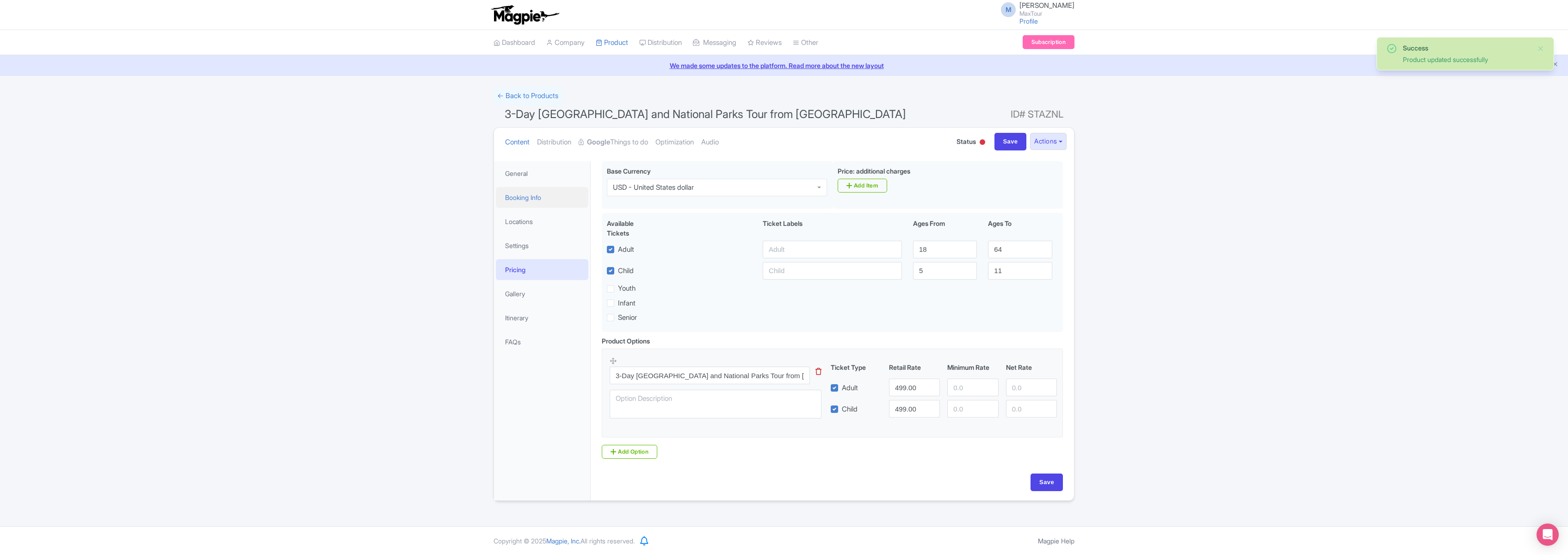
click at [522, 196] on link "Booking Info" at bounding box center [542, 197] width 92 height 21
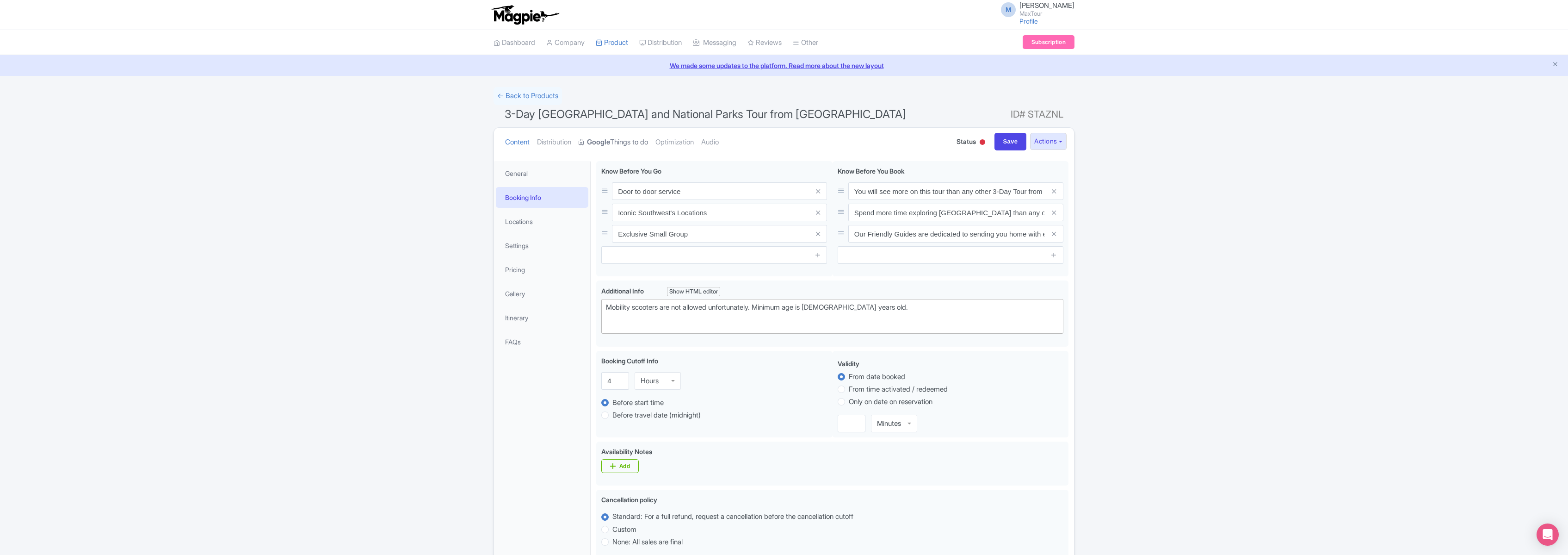
click at [610, 142] on strong "Google" at bounding box center [599, 142] width 24 height 11
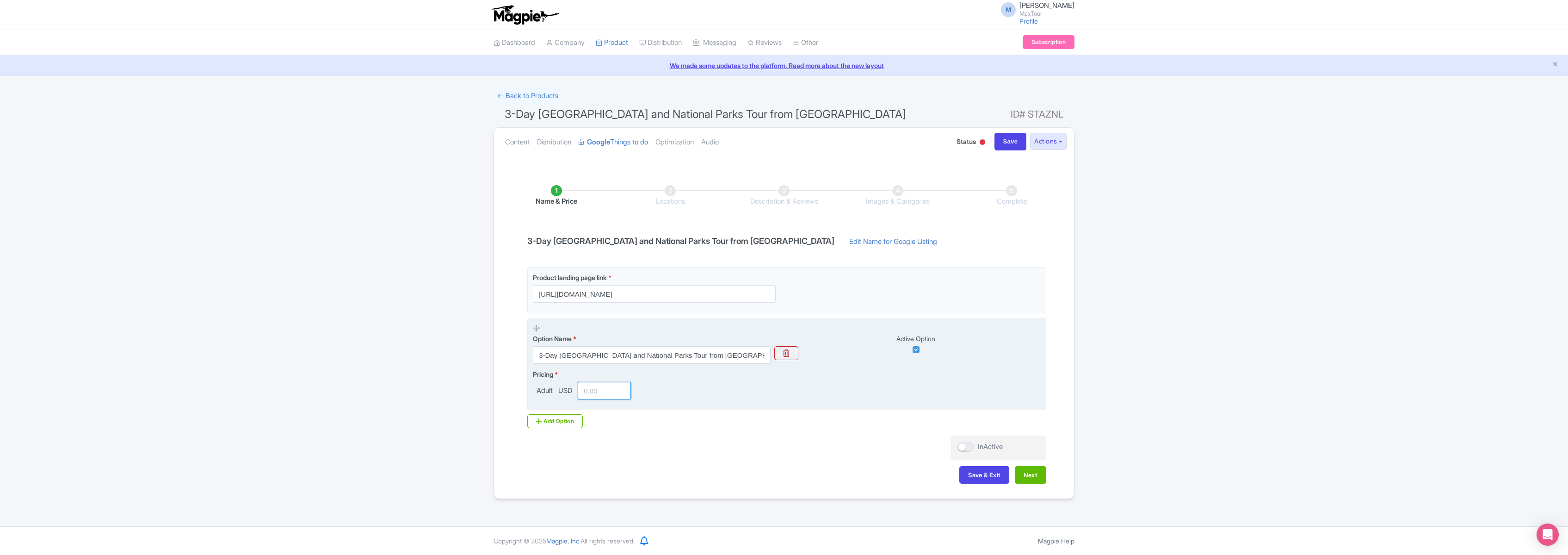
click at [598, 391] on input "number" at bounding box center [604, 390] width 54 height 18
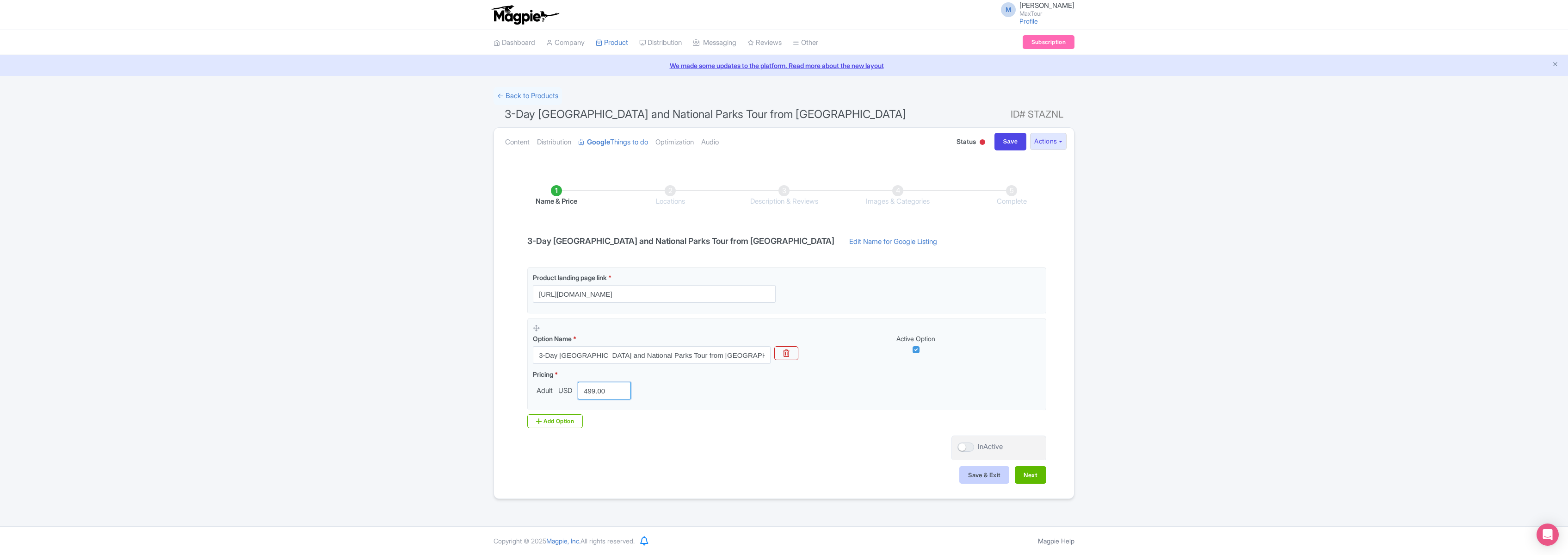
type input "499.00"
click at [980, 477] on button "Save & Exit" at bounding box center [985, 475] width 50 height 18
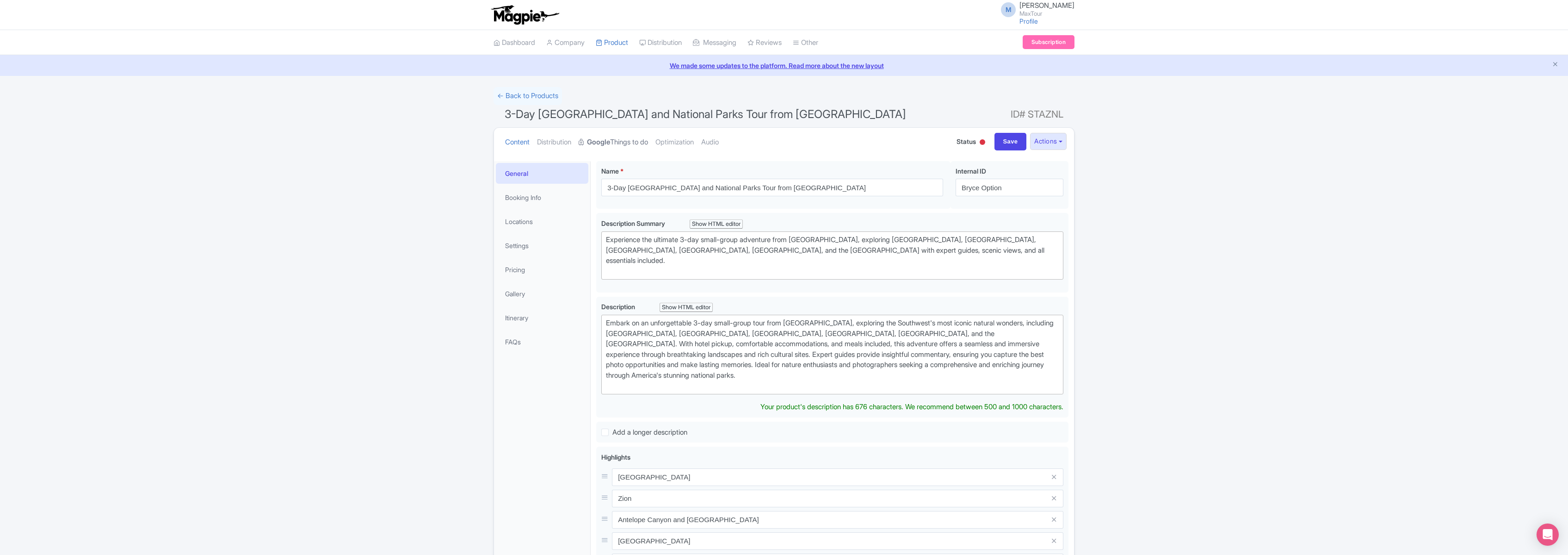
click at [621, 141] on link "Google Things to do" at bounding box center [613, 142] width 70 height 29
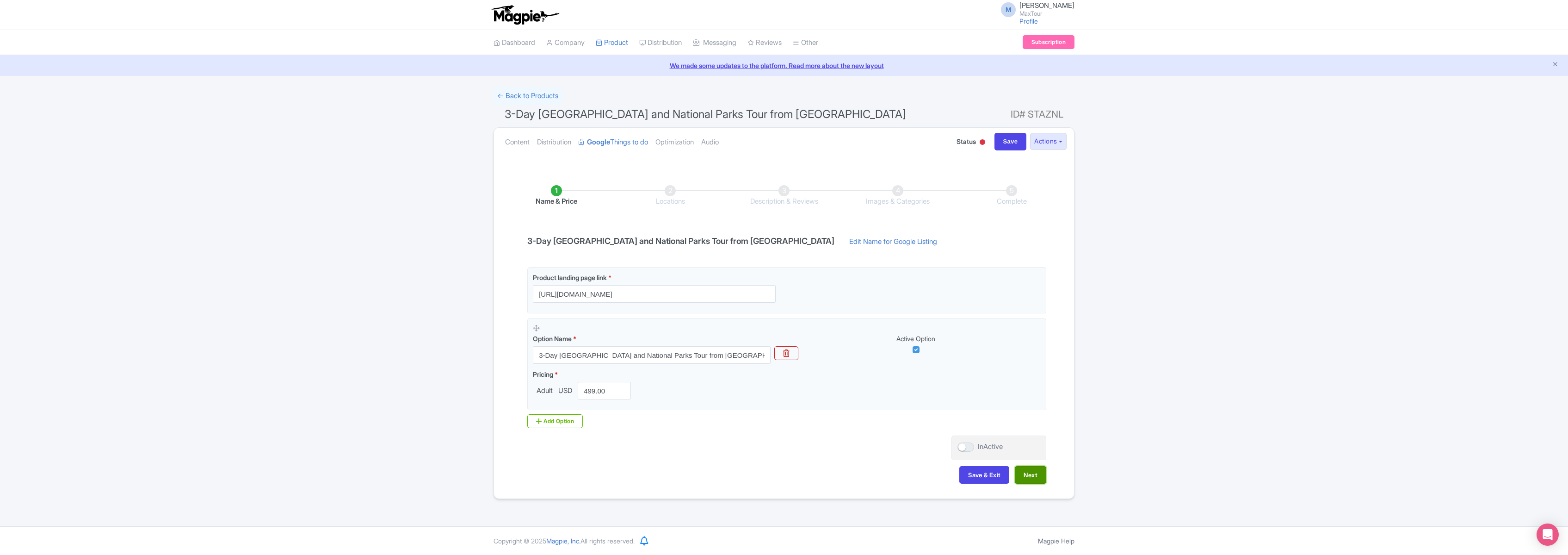
click at [1036, 474] on button "Next" at bounding box center [1030, 475] width 32 height 18
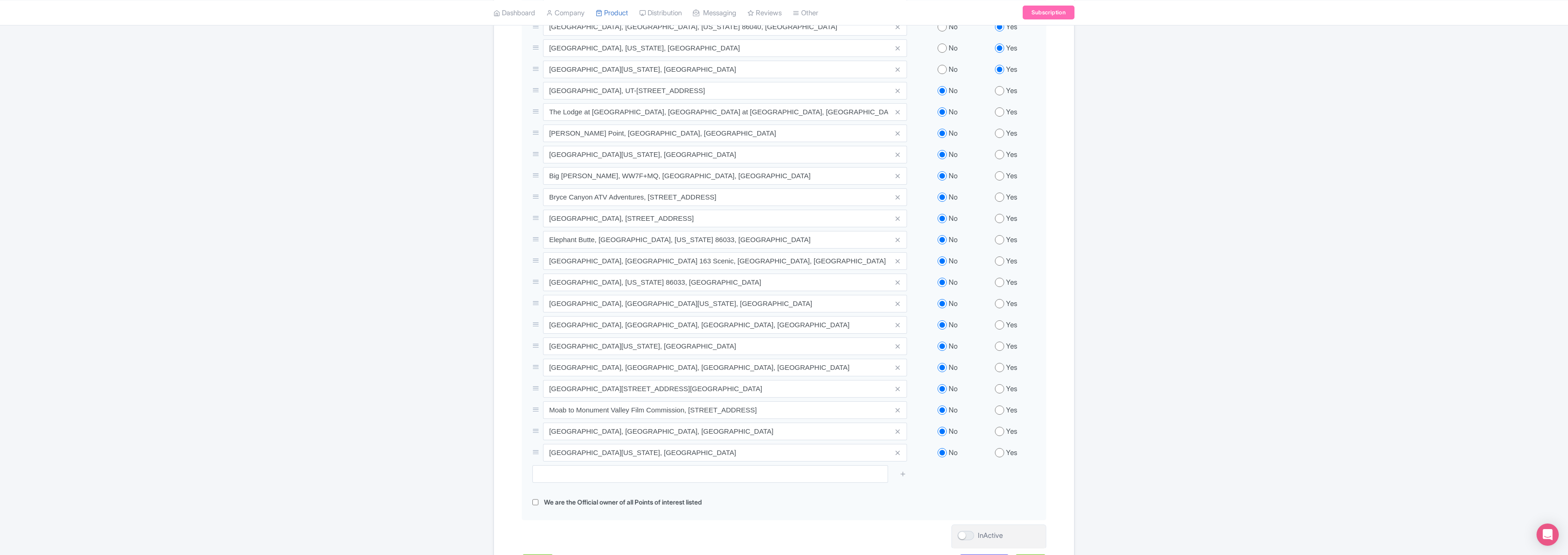
scroll to position [536, 0]
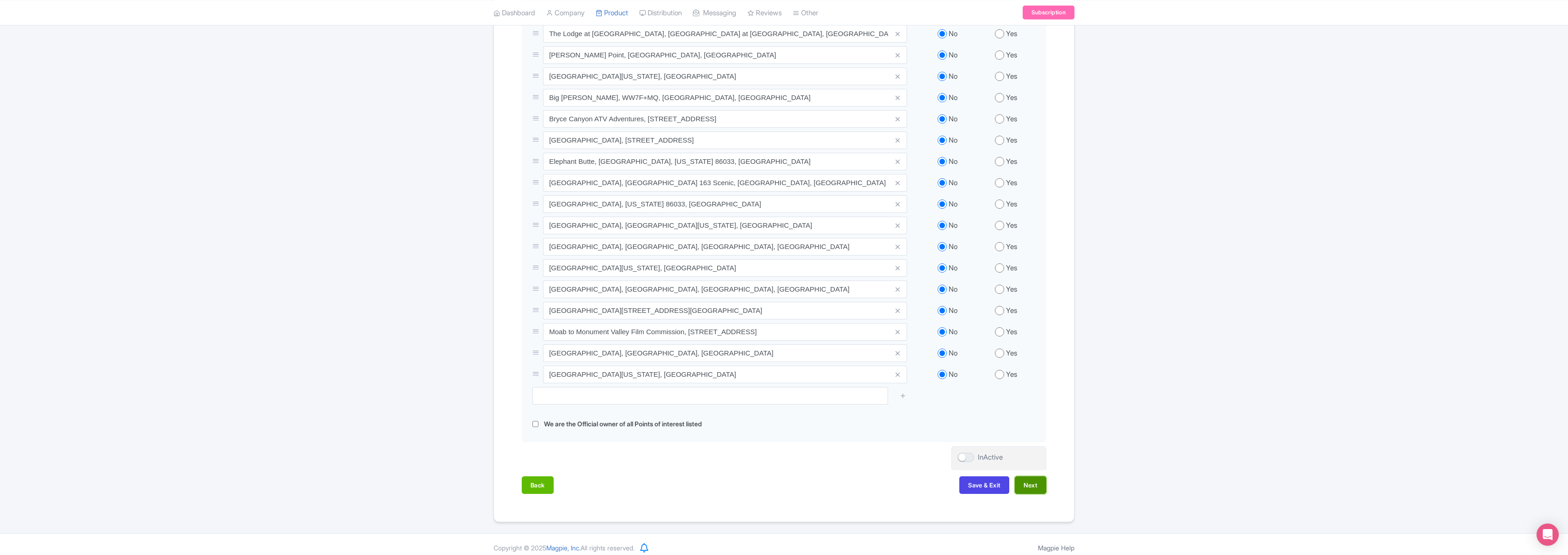
click at [1033, 484] on button "Next" at bounding box center [1030, 485] width 32 height 18
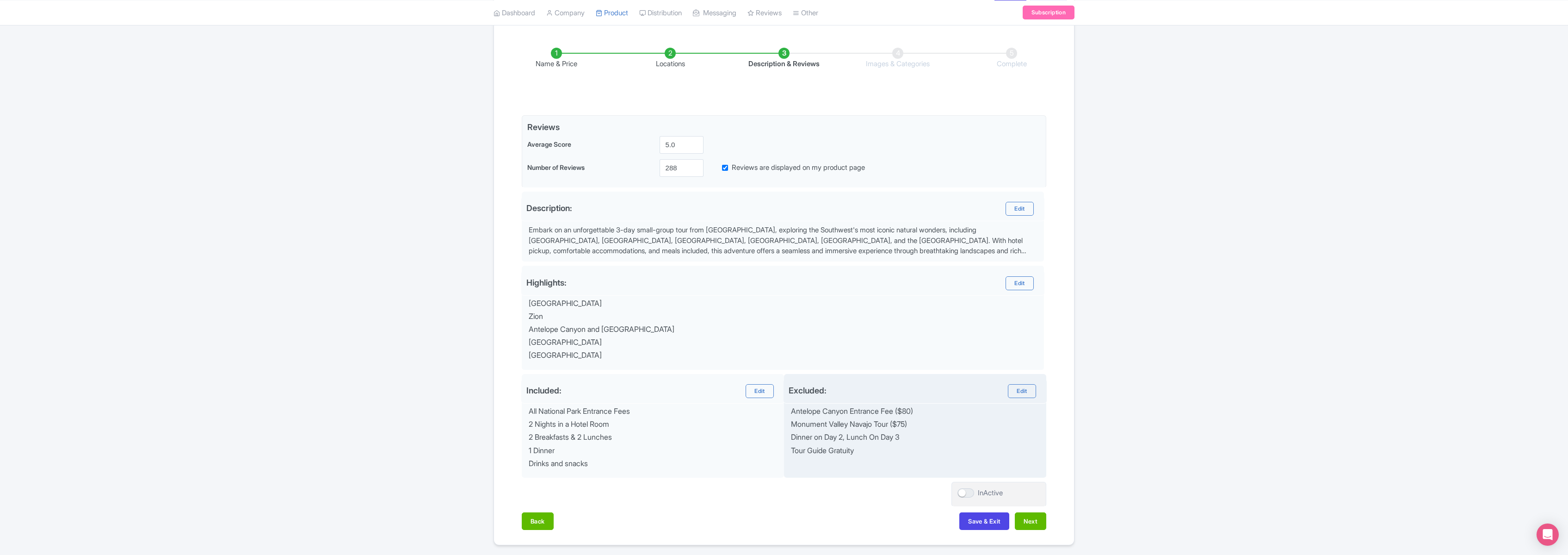
scroll to position [167, 0]
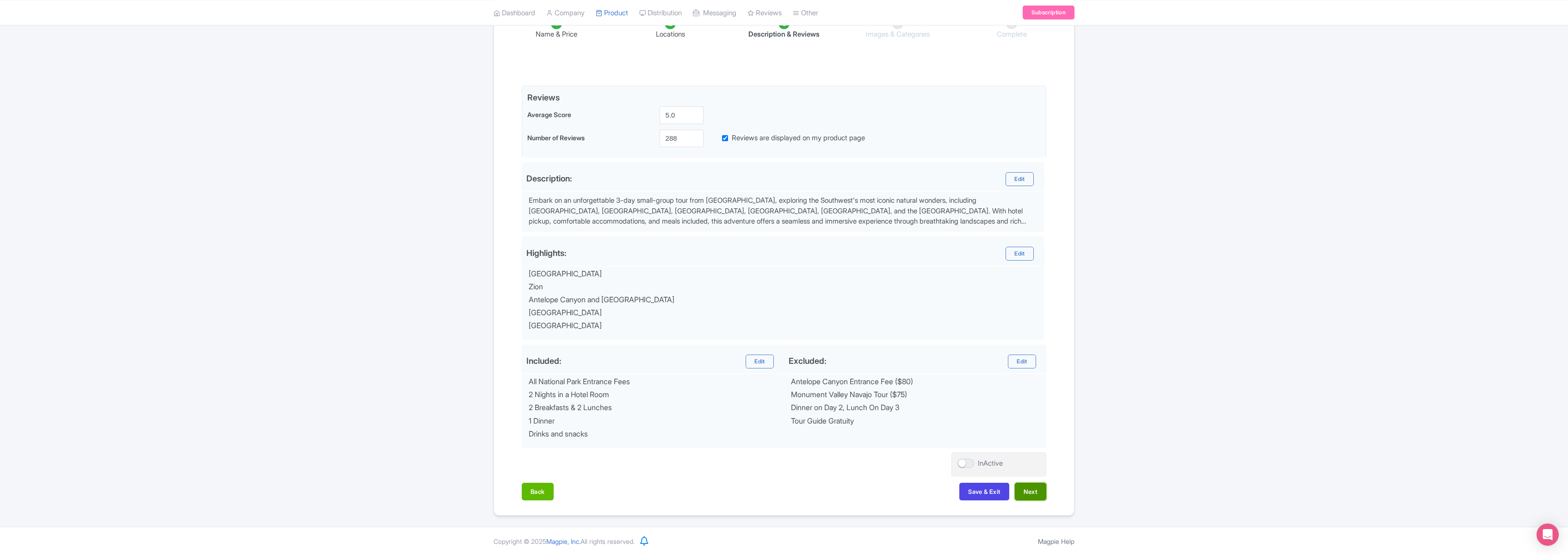
click at [1032, 489] on button "Next" at bounding box center [1030, 492] width 32 height 18
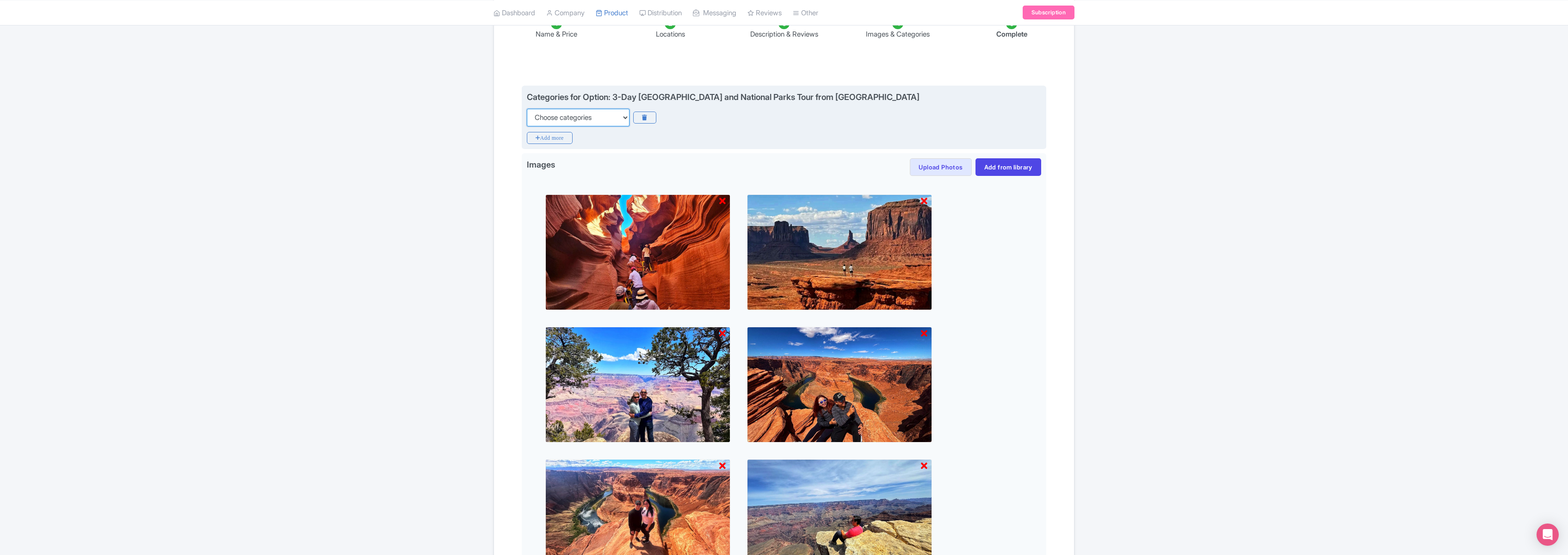
click at [615, 114] on select "Choose categories Adults Only Animals Audio Guide Beaches Bike Tours Boat Tours…" at bounding box center [578, 118] width 103 height 18
select select "guided-tours"
click at [526, 109] on select "Choose categories Adults Only Animals Audio Guide Beaches Bike Tours Boat Tours…" at bounding box center [578, 118] width 103 height 18
click at [546, 140] on icon "Add more" at bounding box center [549, 138] width 45 height 12
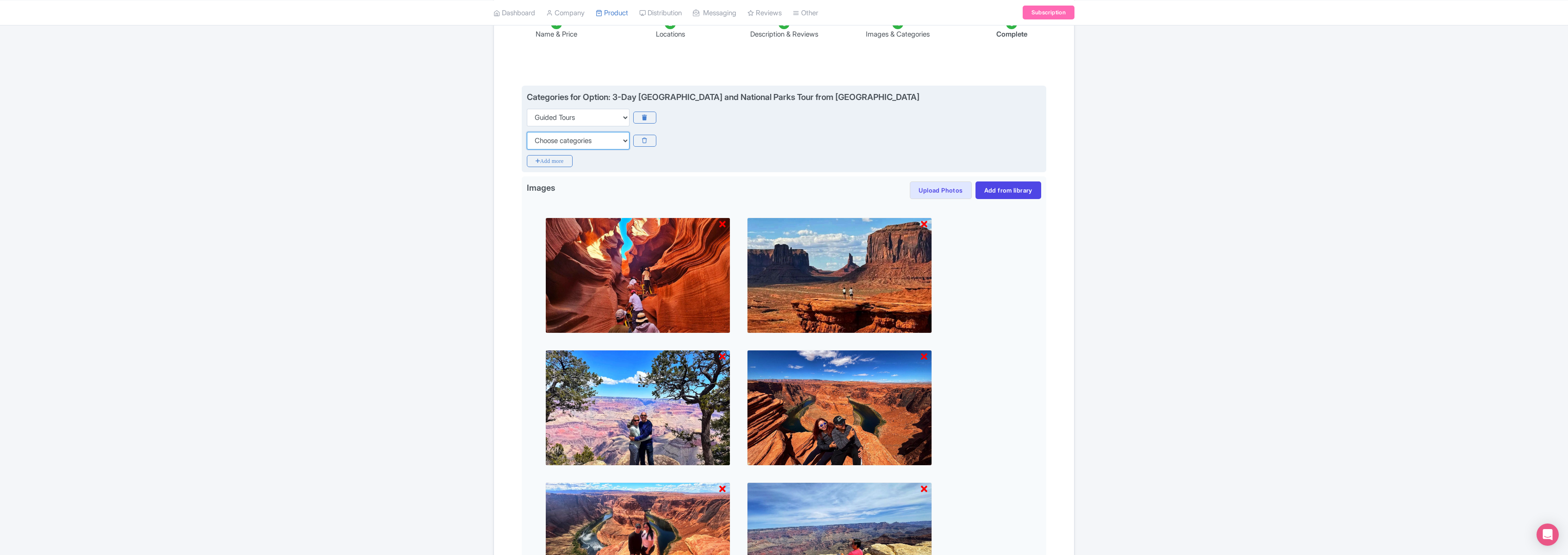
click at [622, 138] on select "Choose categories Adults Only Animals Audio Guide Beaches Bike Tours Boat Tours…" at bounding box center [578, 141] width 103 height 18
click at [645, 138] on icon at bounding box center [645, 140] width 23 height 12
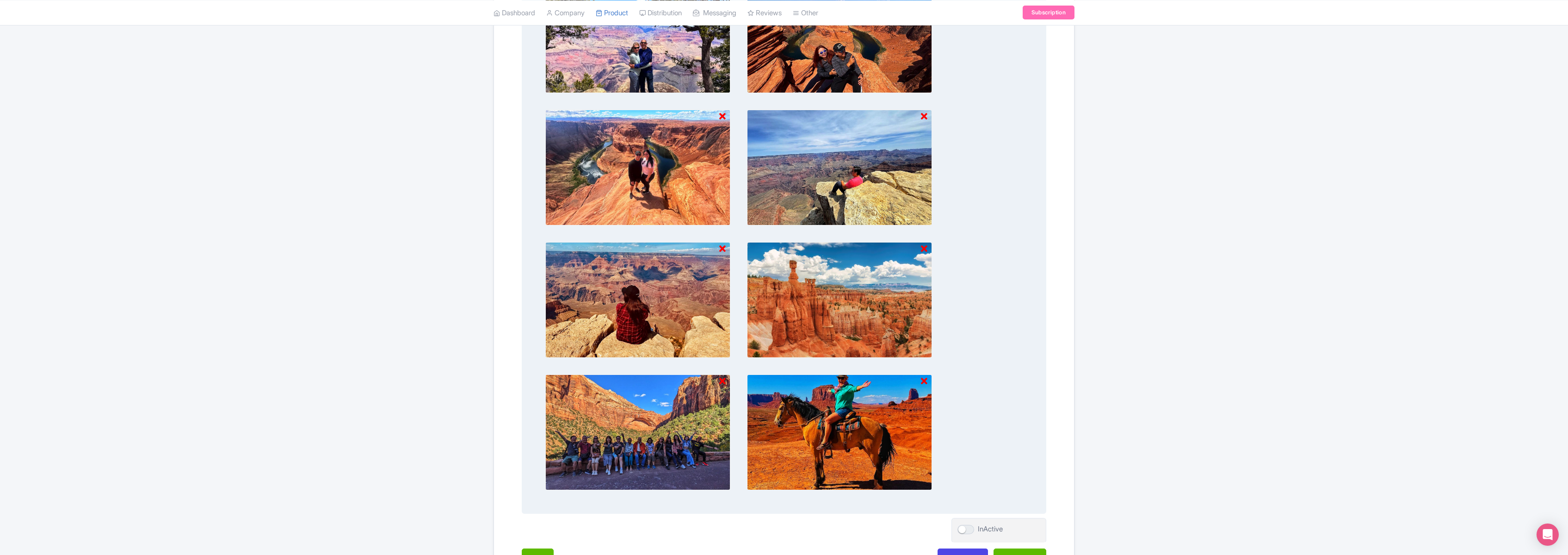
scroll to position [582, 0]
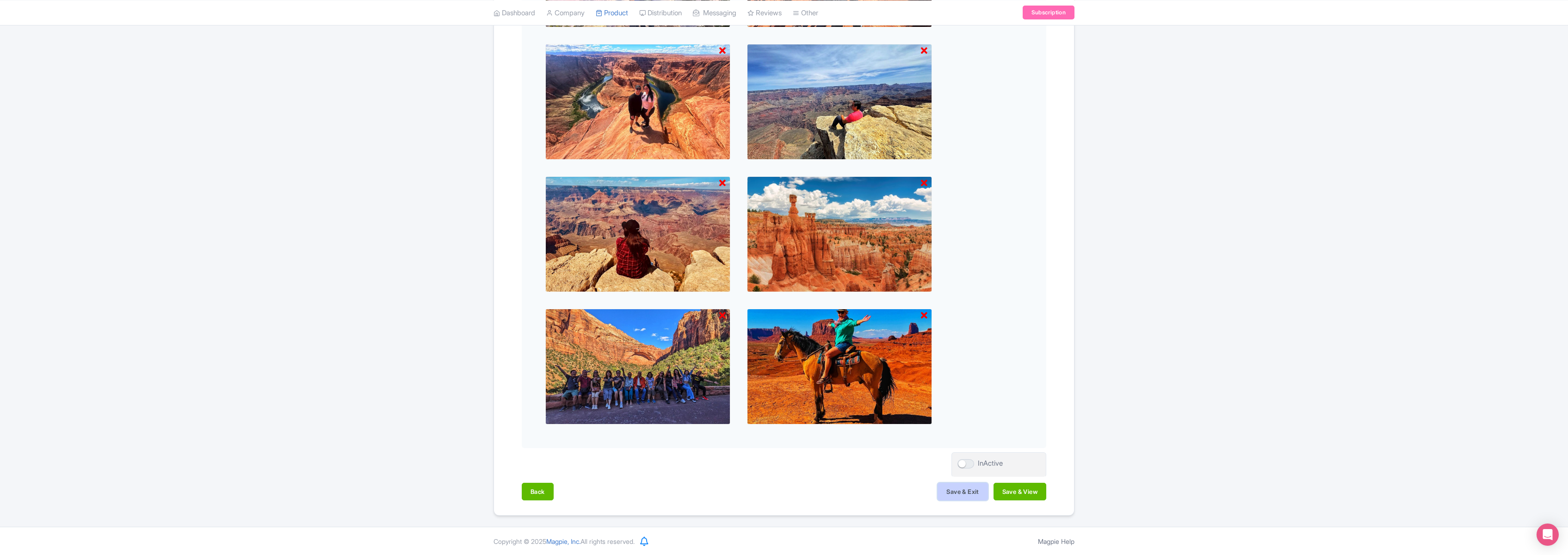
click at [963, 489] on button "Save & Exit" at bounding box center [963, 492] width 50 height 18
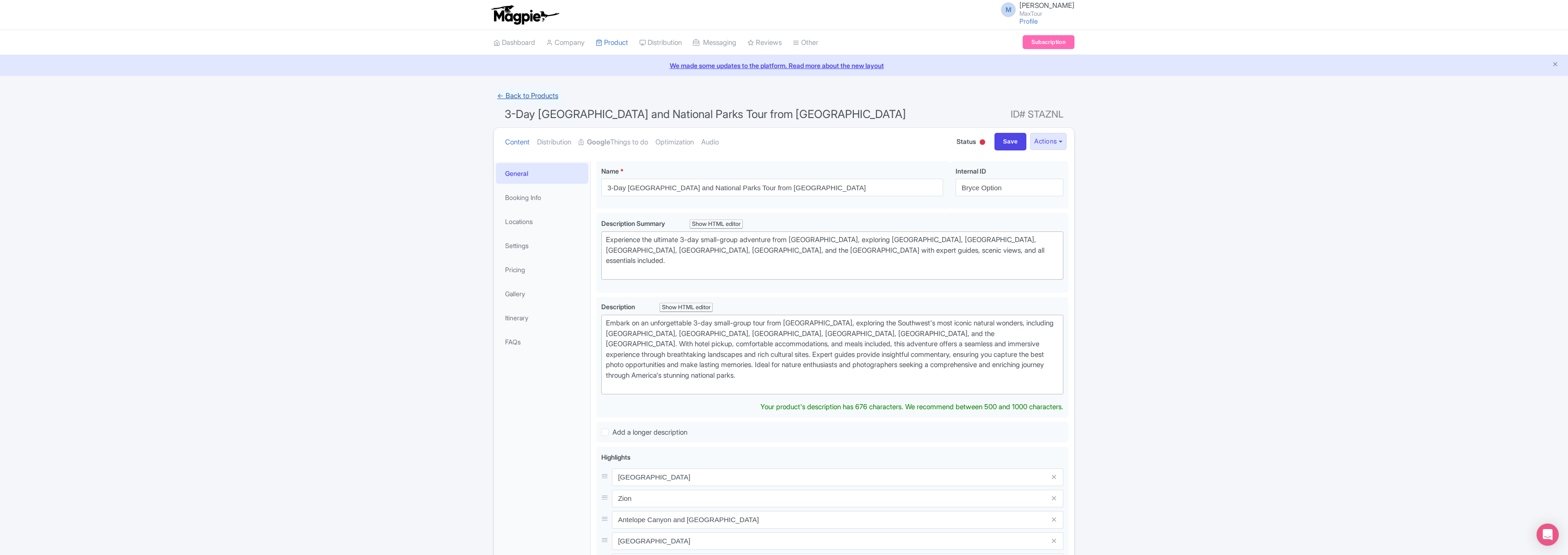
click at [528, 94] on link "← Back to Products" at bounding box center [527, 96] width 68 height 18
